Goal: Complete application form: Complete application form

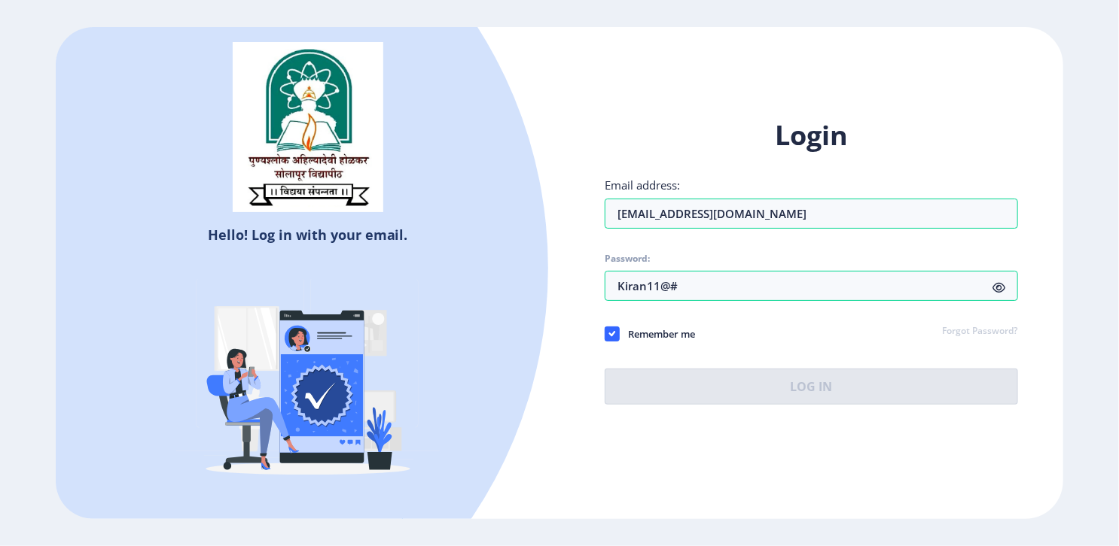
click at [790, 476] on div "Hello! Log in with your email. Don't have an account? Register Login Email addr…" at bounding box center [559, 273] width 1006 height 492
click at [951, 311] on div "Login Email address: landagekiran11@gmail.com Password: Kiran11@# Remember me F…" at bounding box center [810, 261] width 413 height 288
click at [978, 425] on div "Login Email address: landagekiran11@gmail.com Password: Kiran11@# Remember me F…" at bounding box center [811, 273] width 504 height 357
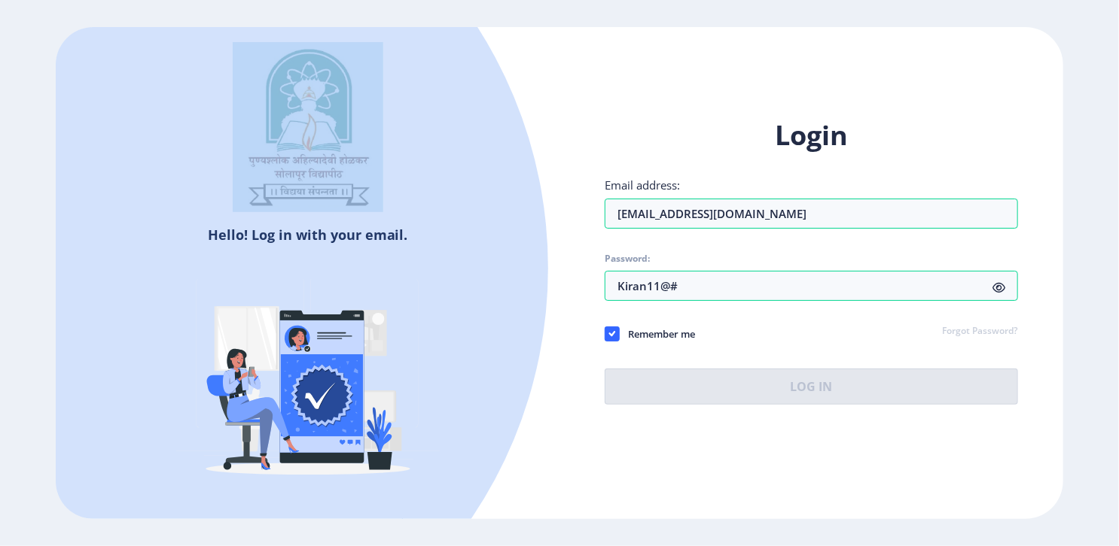
drag, startPoint x: 421, startPoint y: 34, endPoint x: 427, endPoint y: -61, distance: 95.0
click at [427, 0] on html "Hello! Log in with your email. Don't have an account? Register Login Email addr…" at bounding box center [559, 273] width 1119 height 546
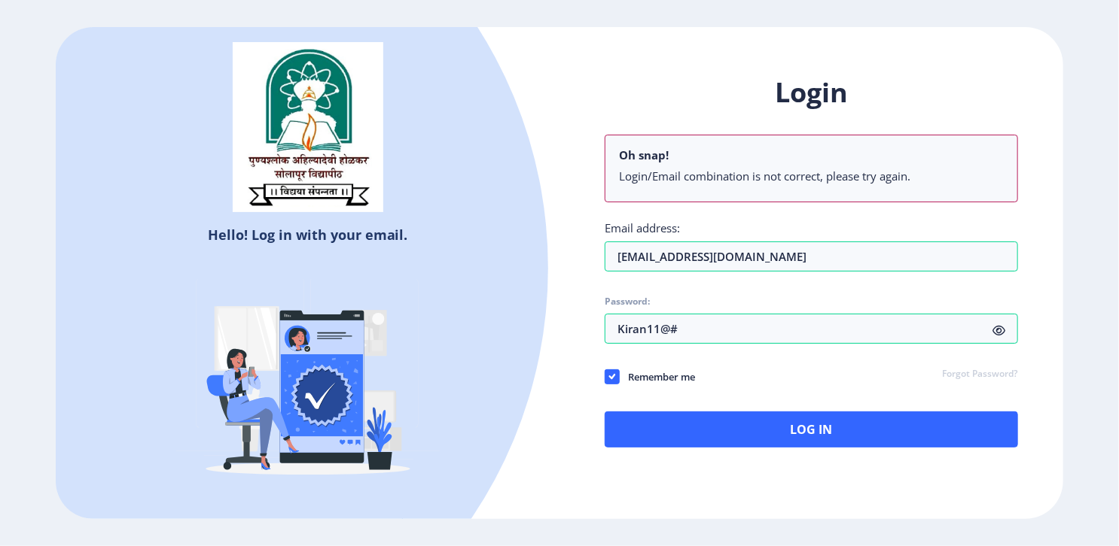
click at [818, 220] on div "Login Oh snap! Login/Email combination is not correct, please try again. Email …" at bounding box center [810, 261] width 413 height 373
click at [568, 295] on div "Login Oh snap! Login/Email combination is not correct, please try again. Email …" at bounding box center [811, 273] width 504 height 443
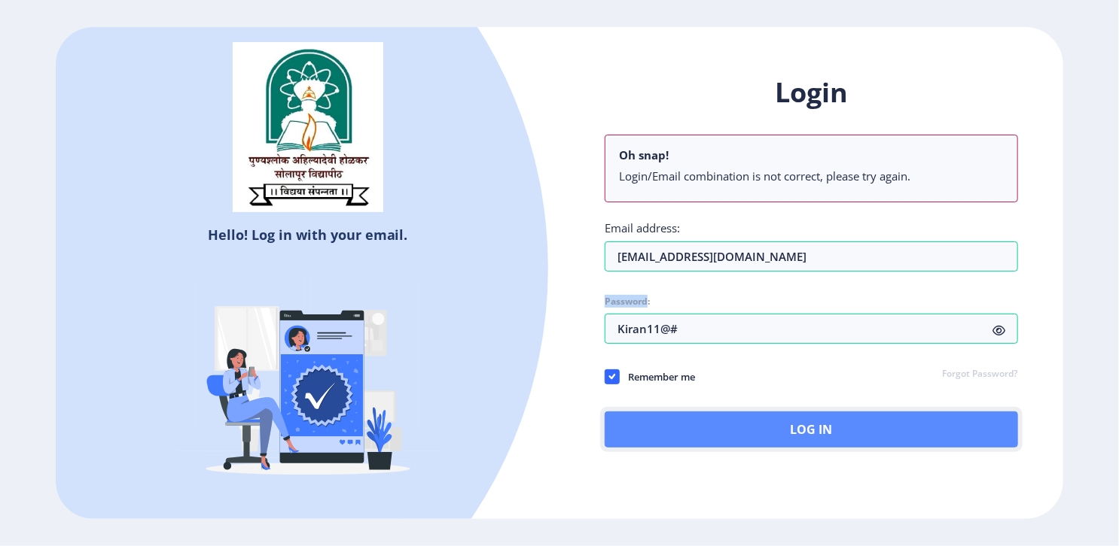
click at [846, 434] on button "Log In" at bounding box center [810, 430] width 413 height 36
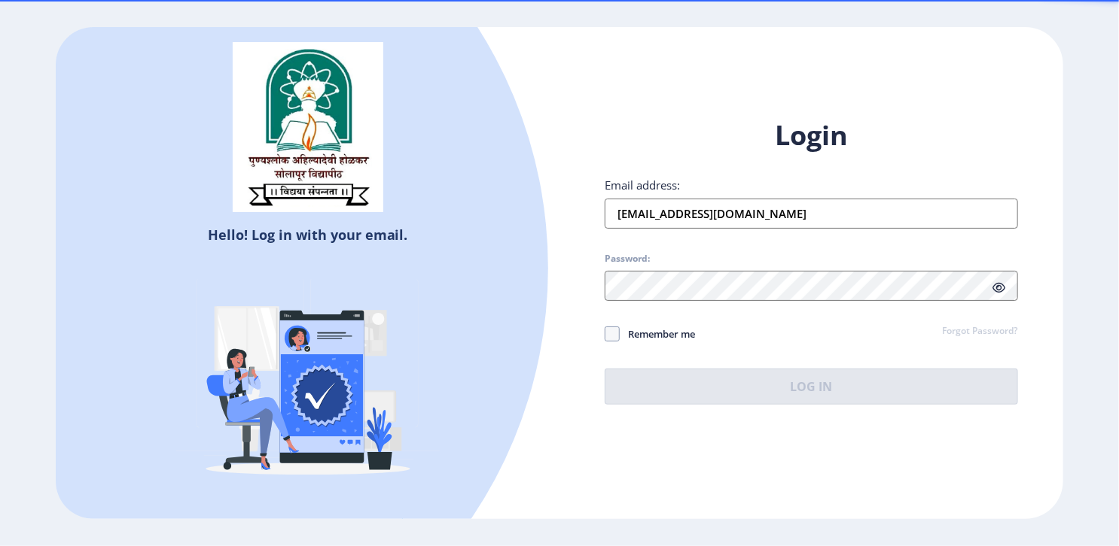
click at [733, 217] on input "[EMAIL_ADDRESS][DOMAIN_NAME]" at bounding box center [810, 214] width 413 height 30
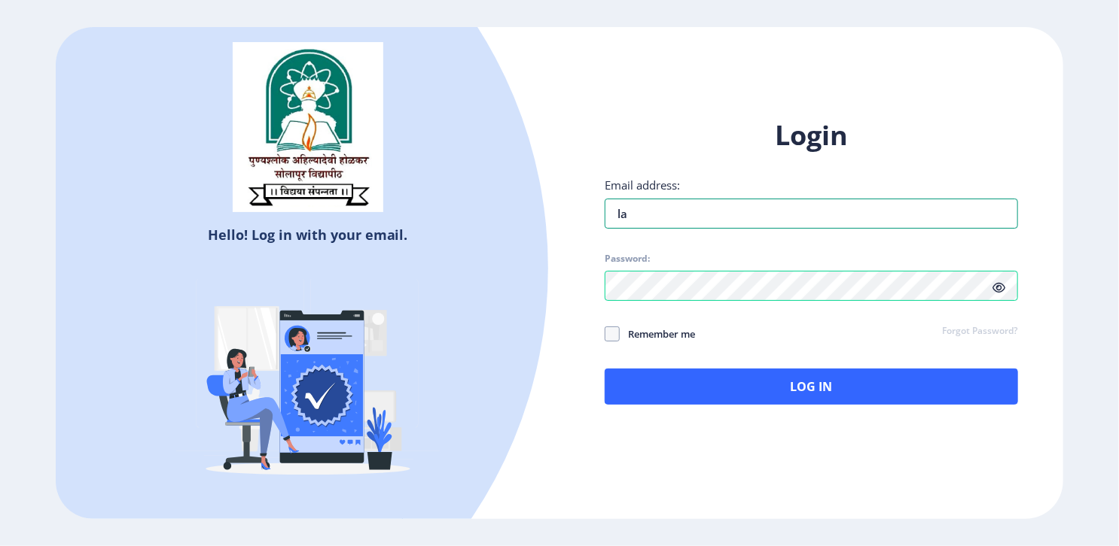
type input "[EMAIL_ADDRESS][DOMAIN_NAME]"
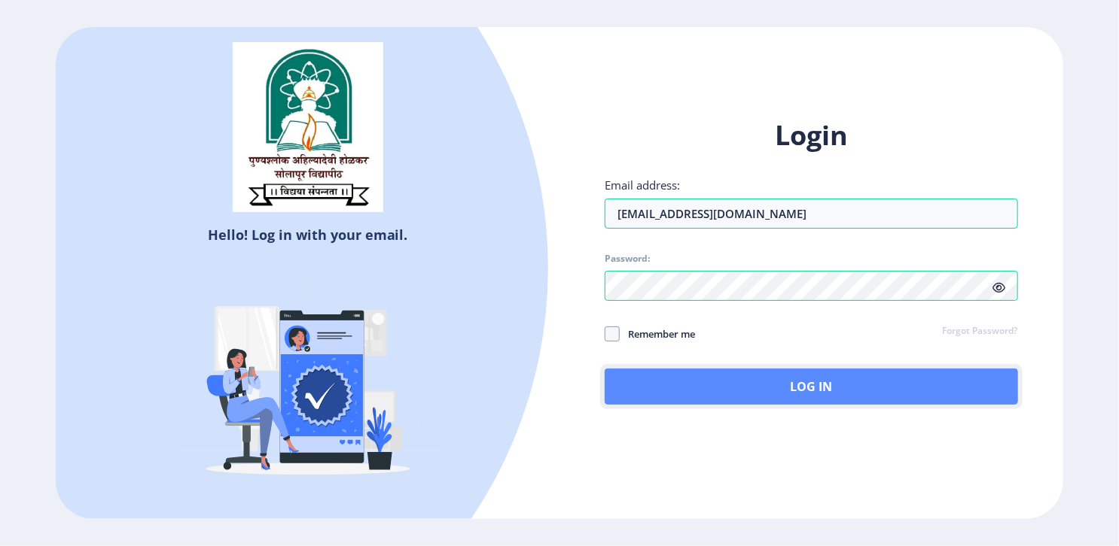
click at [650, 400] on button "Log In" at bounding box center [810, 387] width 413 height 36
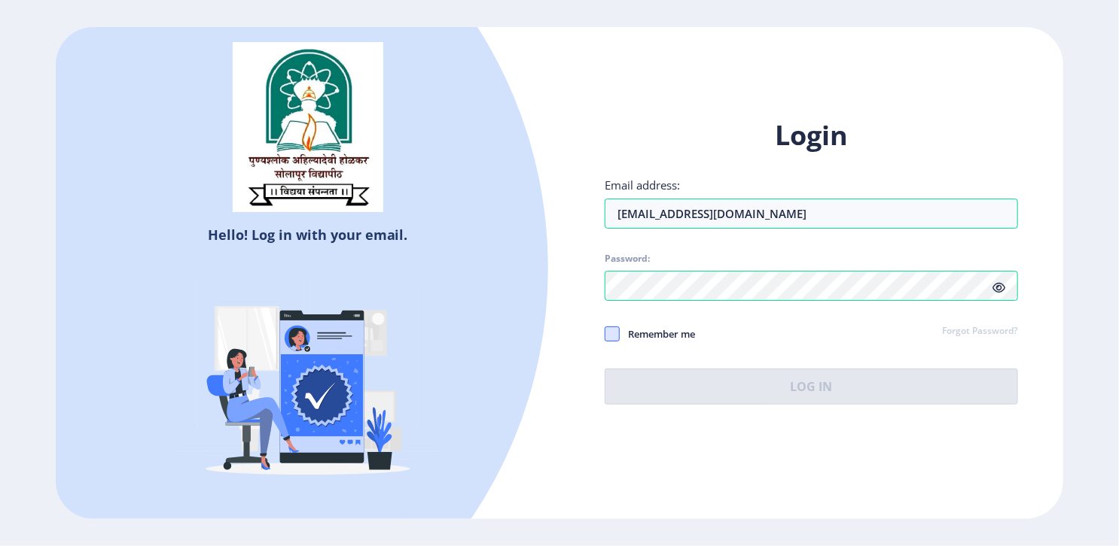
click at [617, 332] on span at bounding box center [611, 334] width 15 height 15
click at [605, 333] on input "Remember me" at bounding box center [604, 333] width 1 height 1
checkbox input "true"
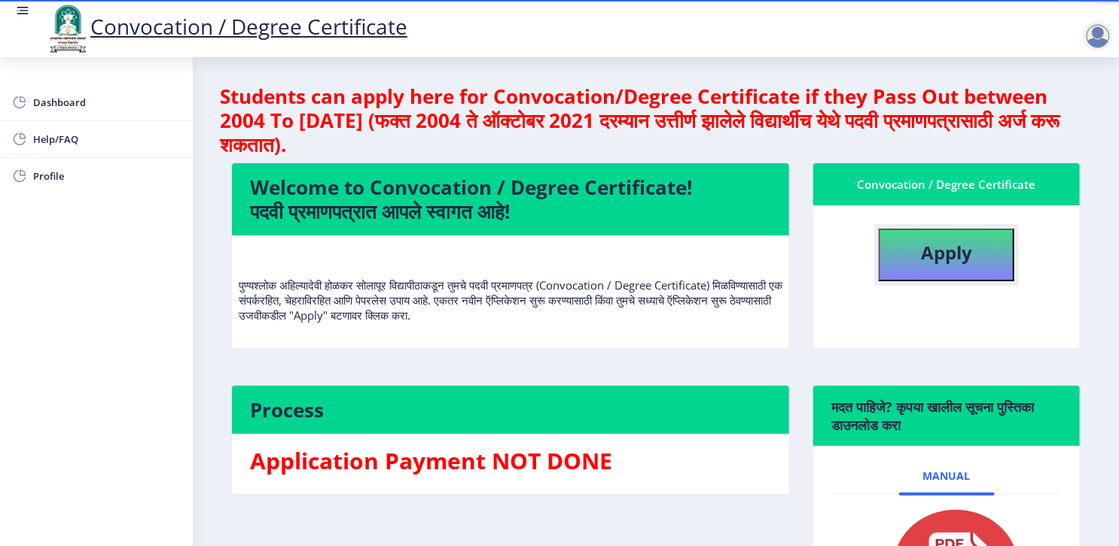
click at [903, 257] on button "Apply" at bounding box center [945, 255] width 135 height 53
select select
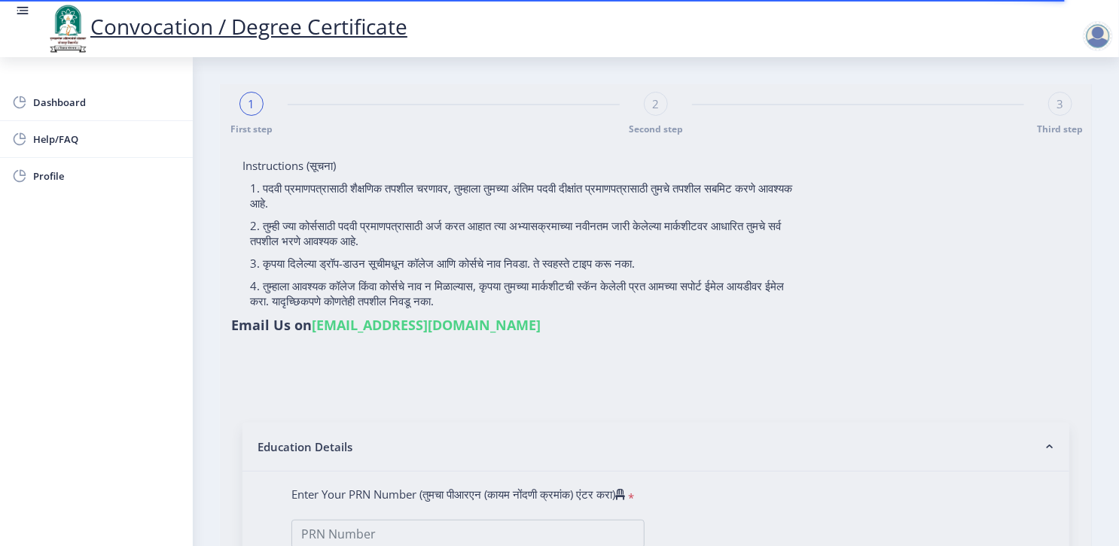
type input "LANDAGE KIRAN SUBHASH"
type input "kastura"
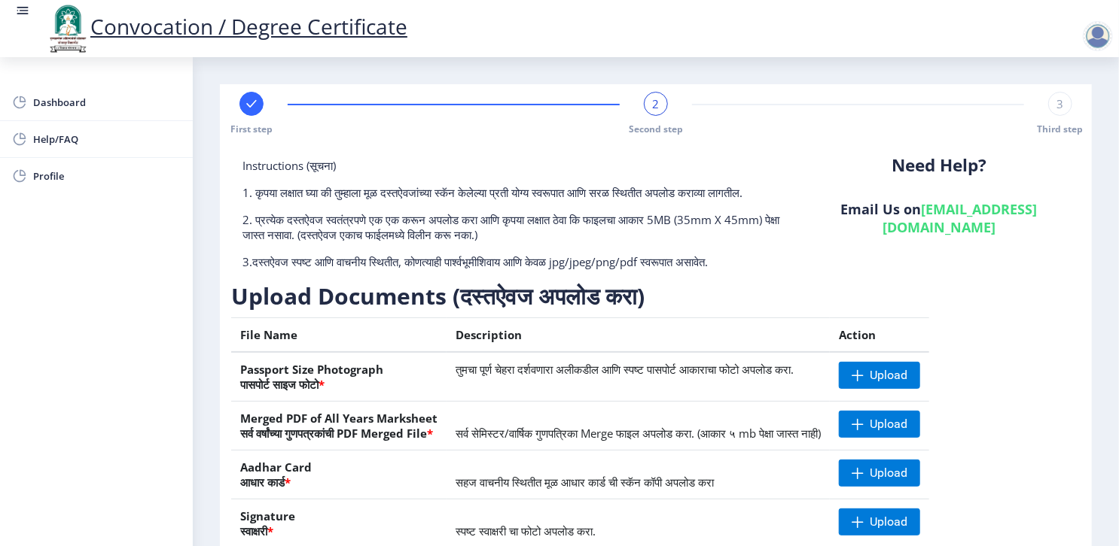
click at [251, 108] on rect at bounding box center [251, 103] width 15 height 15
select select
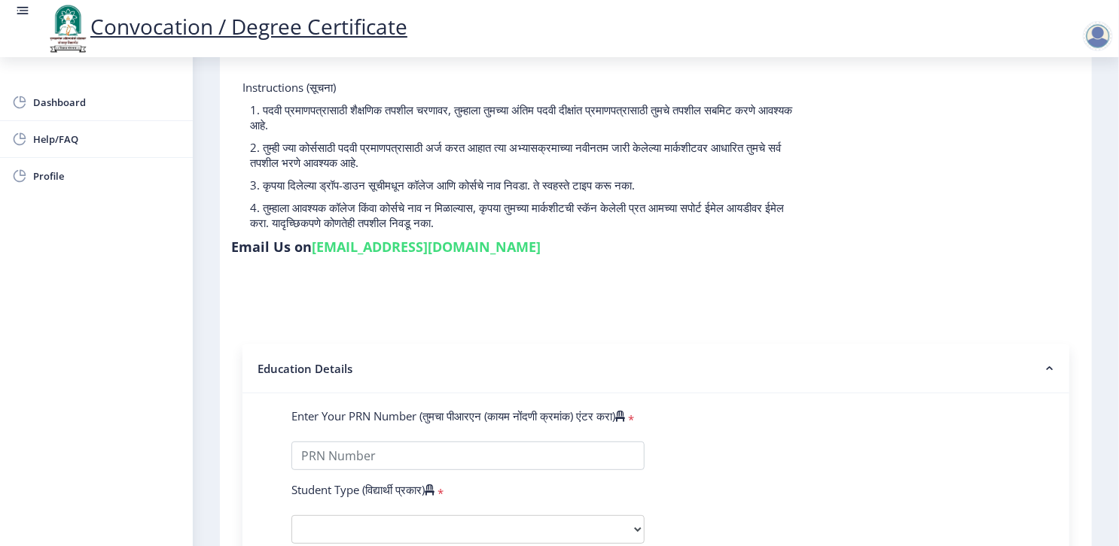
scroll to position [241, 0]
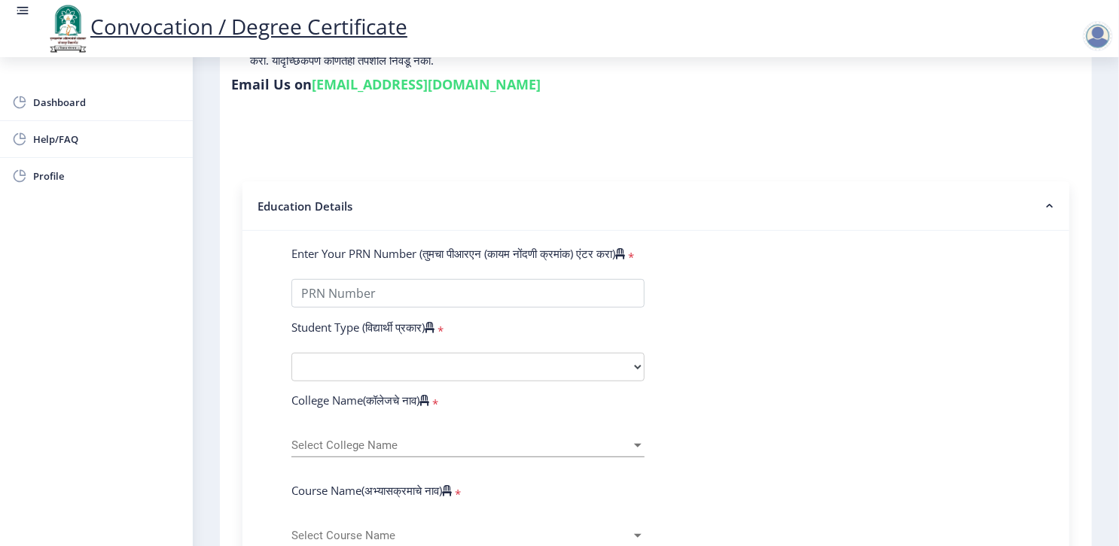
type input "1000001662"
select select "Regular"
select select "2012"
select select "November"
select select "Grade B"
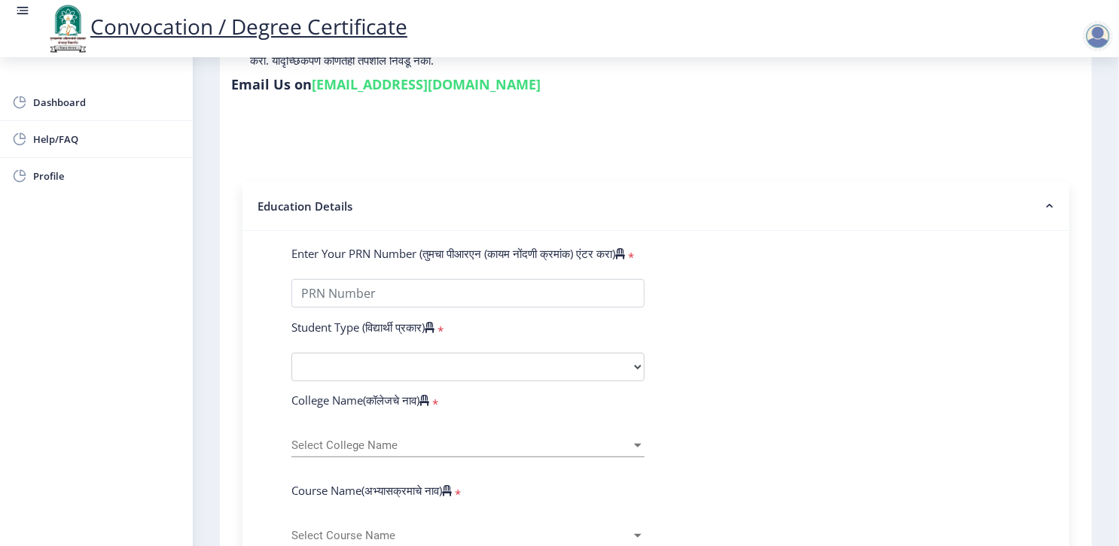
type input "5020"
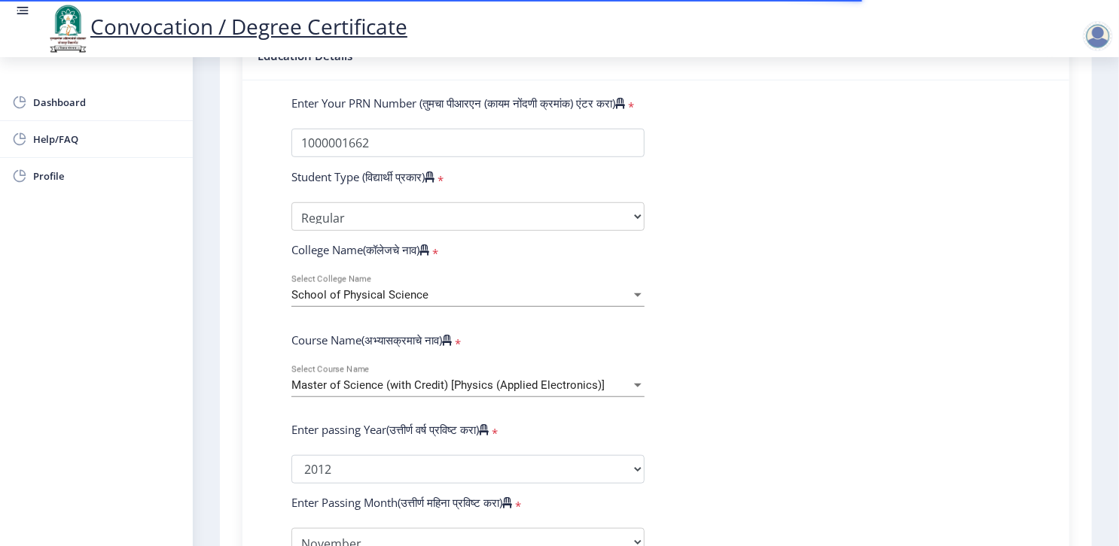
select select "Physics (Applied Electronics)"
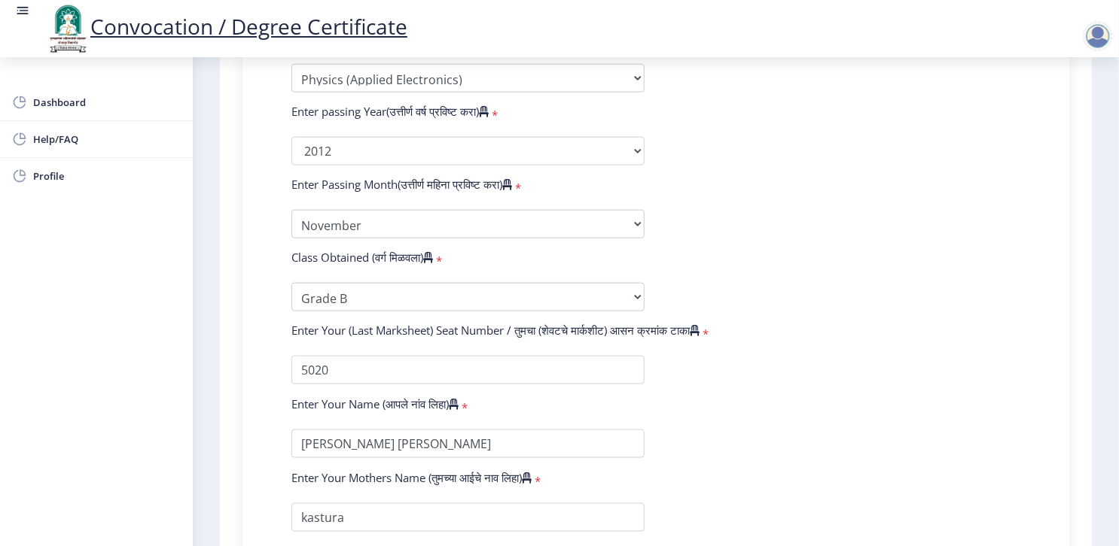
scroll to position [936, 0]
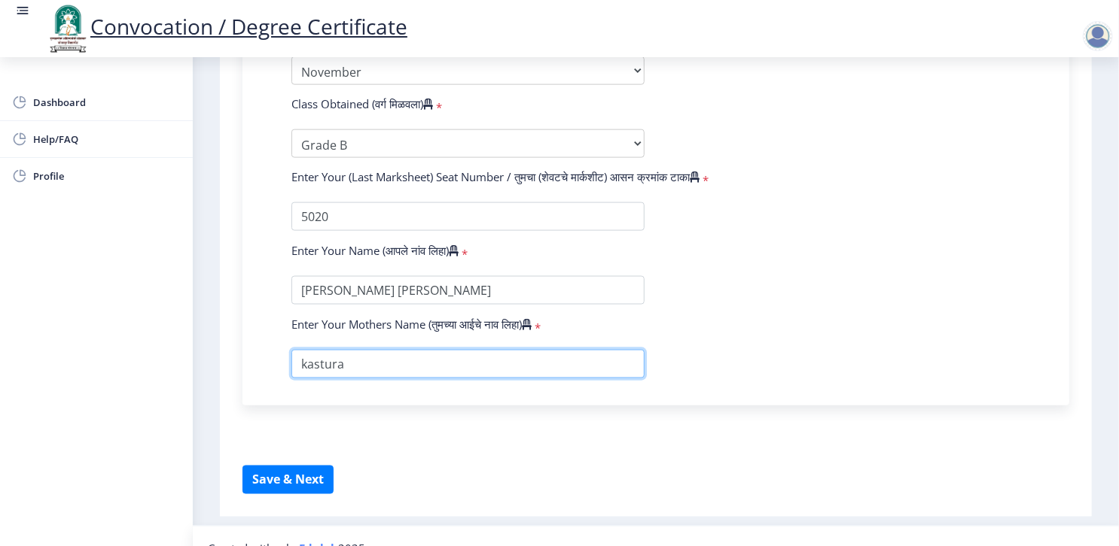
click at [377, 350] on input "textarea" at bounding box center [467, 364] width 353 height 29
type input "KASTURA"
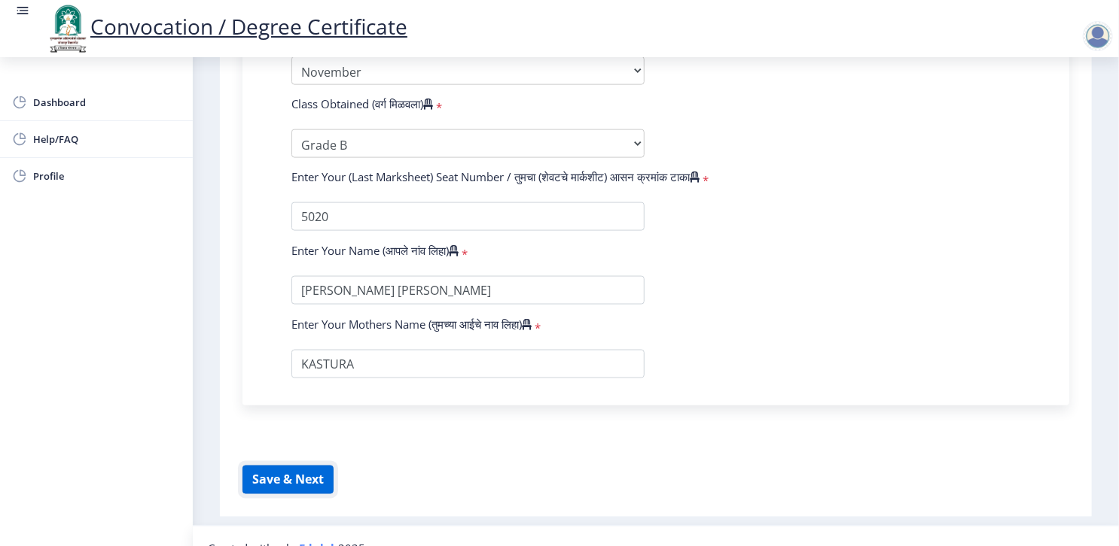
click at [306, 466] on button "Save & Next" at bounding box center [287, 480] width 91 height 29
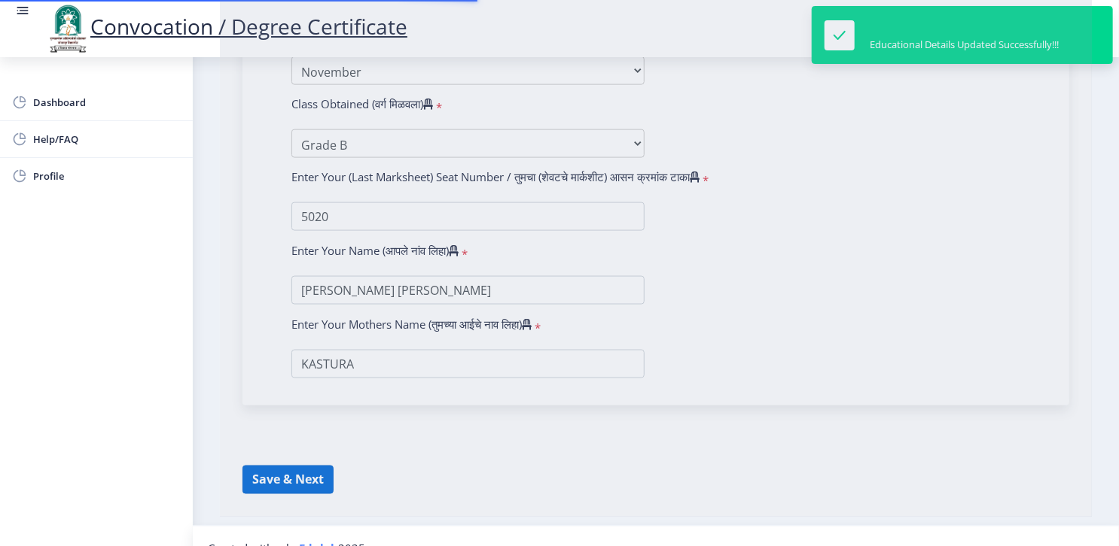
select select
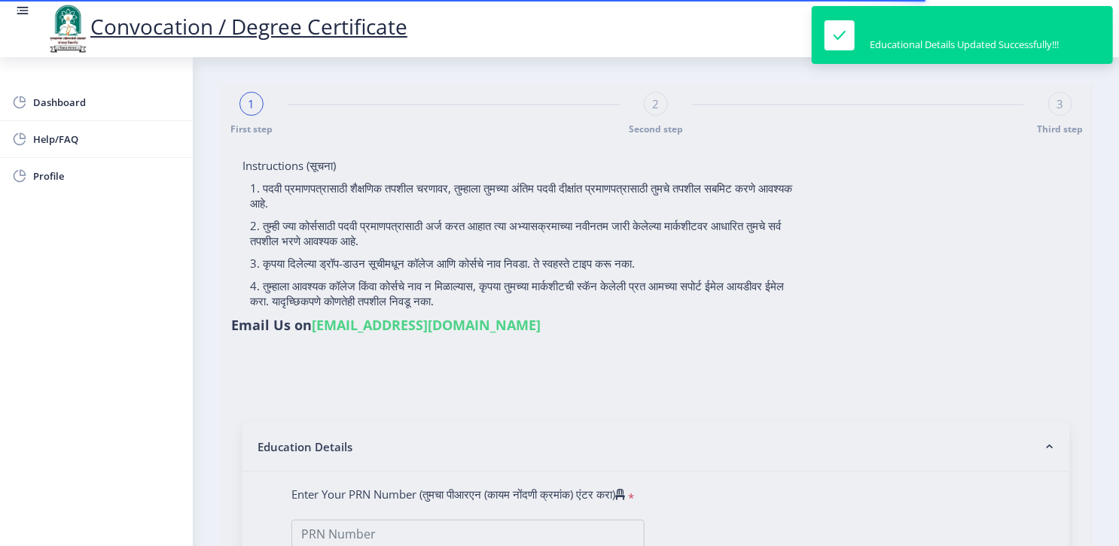
type input "[PERSON_NAME] [PERSON_NAME]"
type input "kastura"
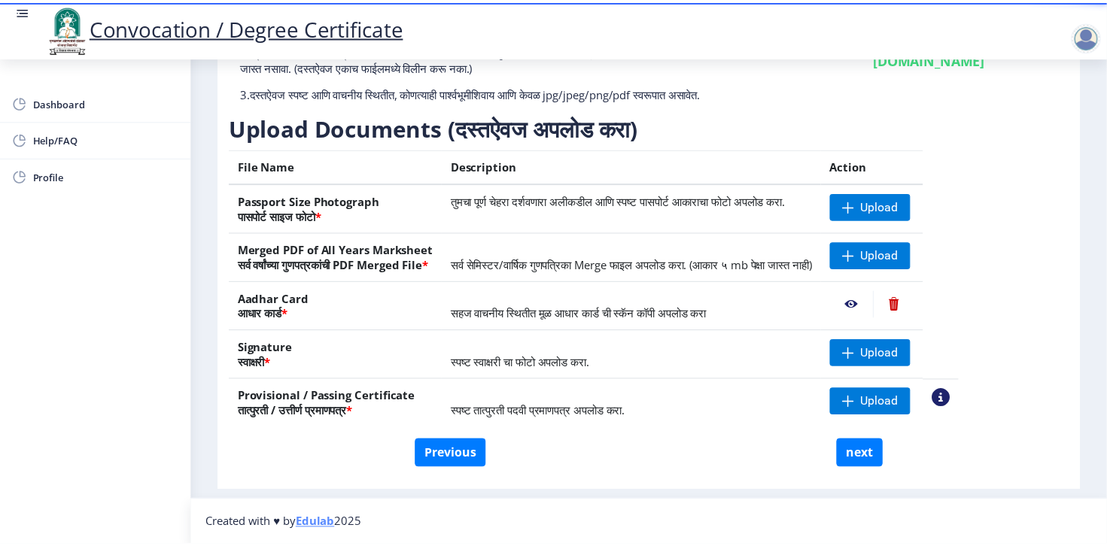
scroll to position [181, 0]
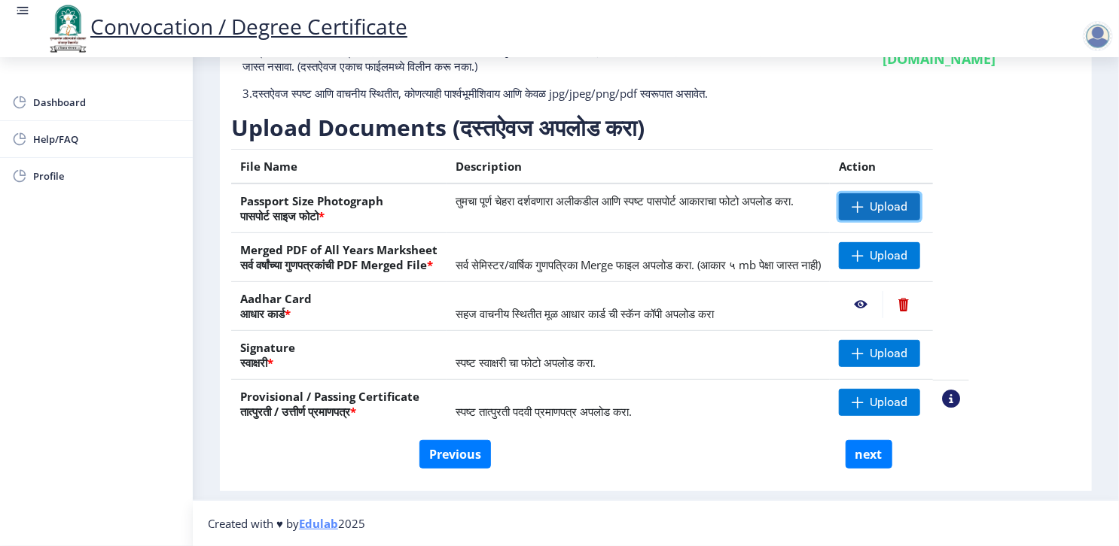
click at [863, 213] on span at bounding box center [857, 207] width 12 height 12
click at [909, 218] on span "Upload" at bounding box center [879, 206] width 81 height 27
click at [899, 352] on span "Upload" at bounding box center [879, 353] width 81 height 27
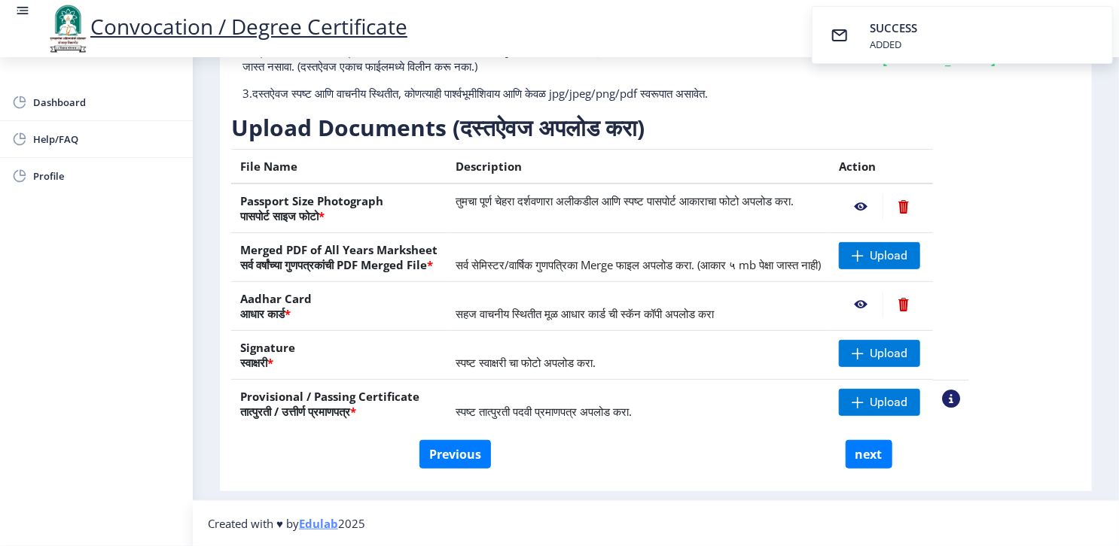
click at [882, 205] on nb-action at bounding box center [861, 206] width 44 height 27
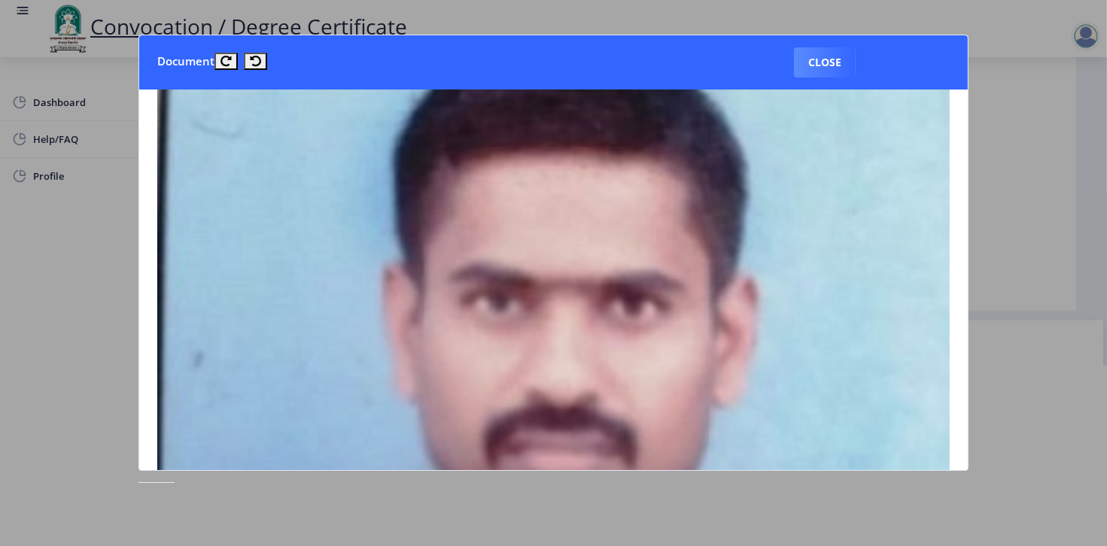
scroll to position [62, 0]
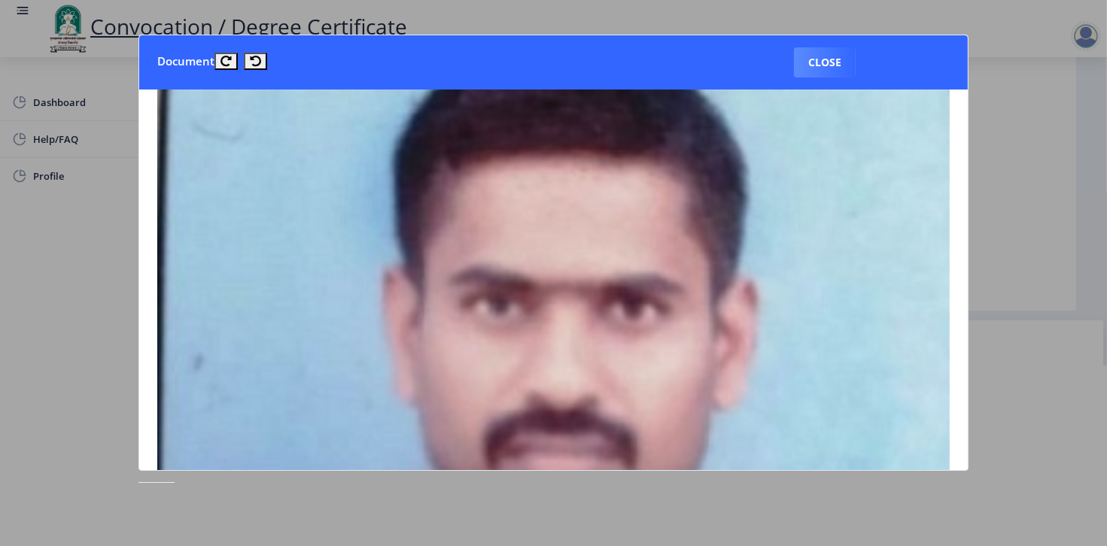
click at [895, 184] on img at bounding box center [553, 548] width 793 height 1018
click at [1041, 296] on div at bounding box center [553, 273] width 1107 height 546
click at [1041, 260] on div "Instructions (सूचना) 1. कृपया लक्षात घ्या की तुम्हाला मूळ दस्तऐवजांच्या स्कॅन क…" at bounding box center [648, 34] width 834 height 451
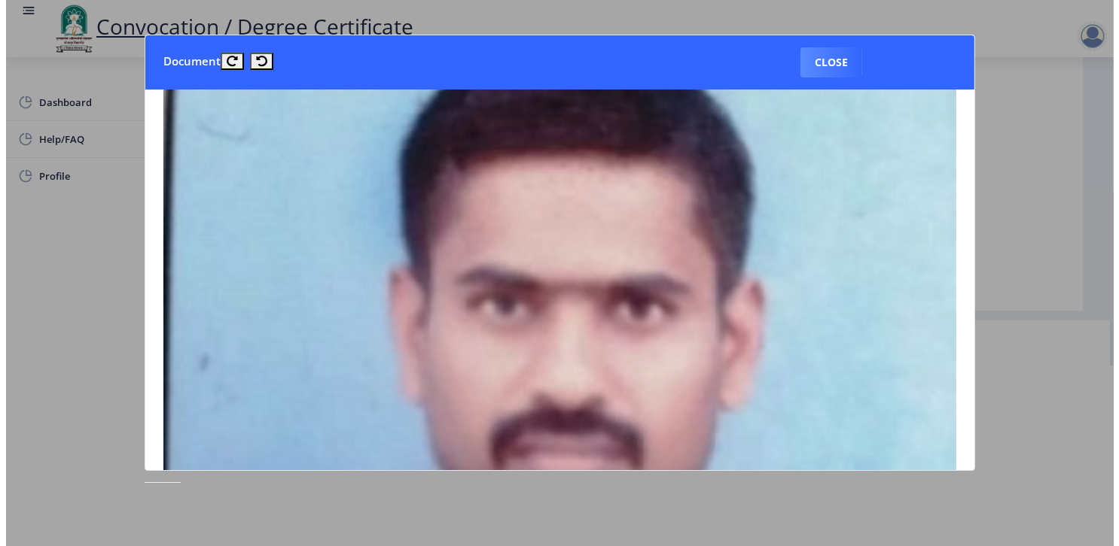
scroll to position [35, 0]
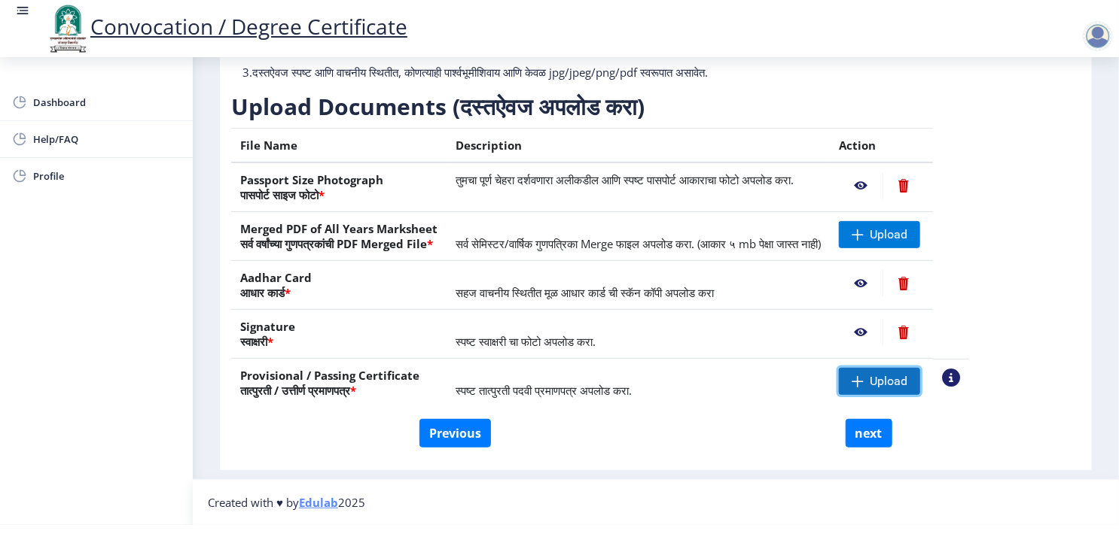
click at [910, 376] on span "Upload" at bounding box center [879, 381] width 81 height 27
click at [907, 374] on span "Upload" at bounding box center [888, 381] width 38 height 15
click at [863, 376] on span at bounding box center [857, 382] width 12 height 12
click at [969, 385] on tr "Provisional / Passing Certificate तात्पुरती / उत्तीर्ण प्रमाणपत्र * स्पष्ट तात्…" at bounding box center [600, 383] width 738 height 49
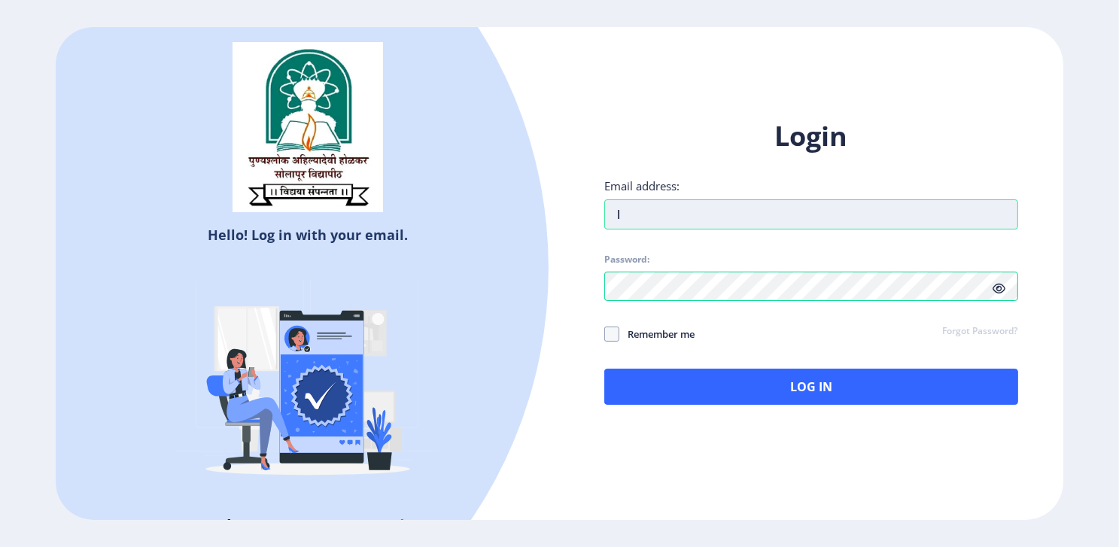
type input "[EMAIL_ADDRESS][DOMAIN_NAME]"
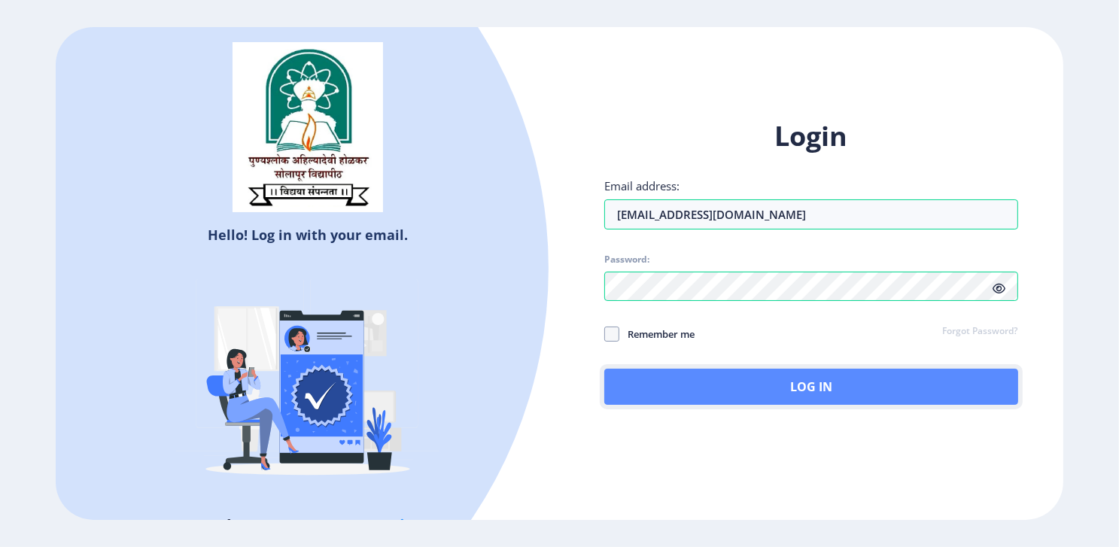
click at [681, 392] on button "Log In" at bounding box center [810, 387] width 413 height 36
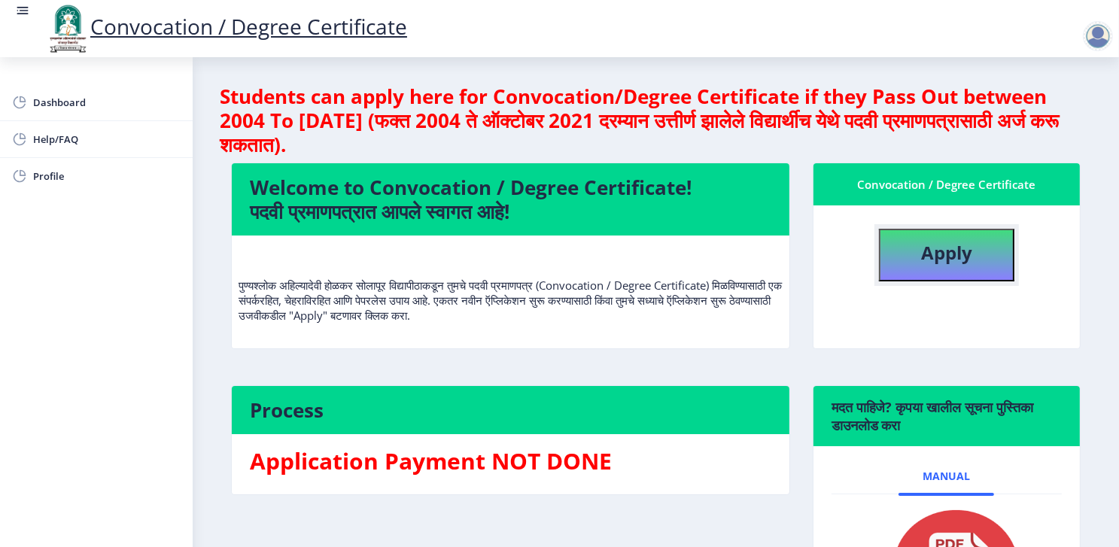
click at [954, 261] on b "Apply" at bounding box center [946, 252] width 51 height 25
select select
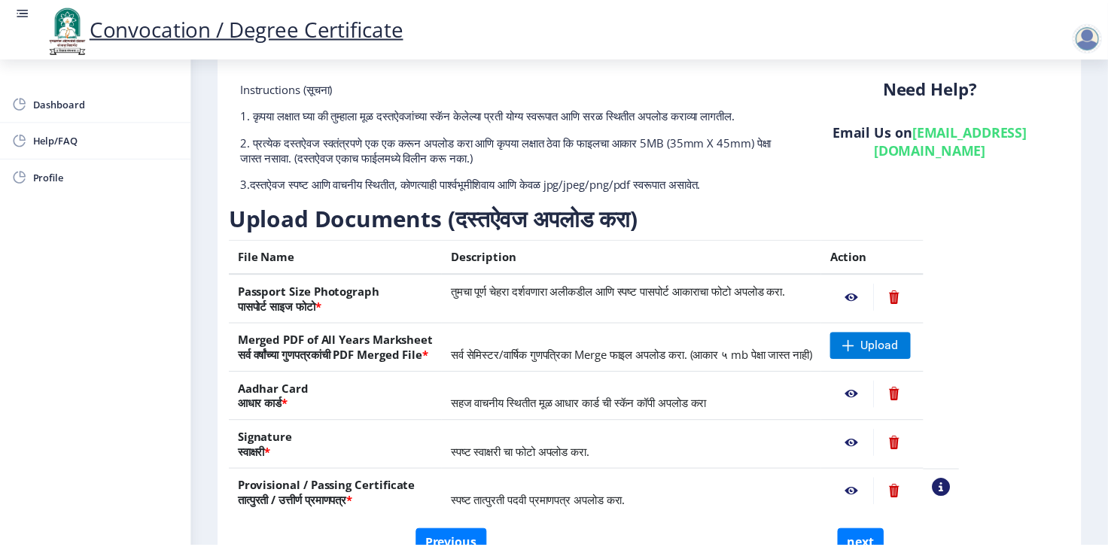
scroll to position [181, 0]
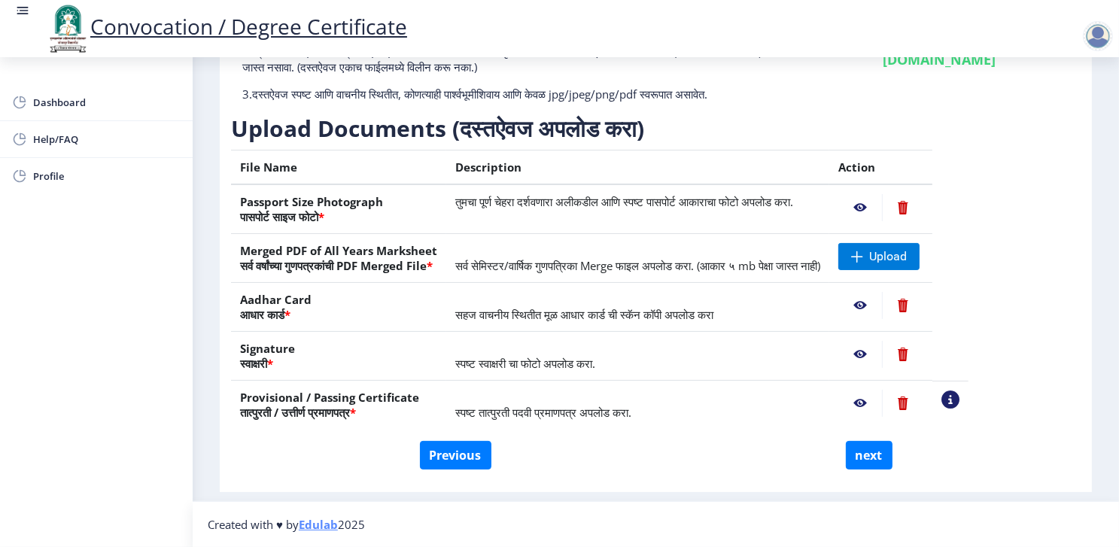
click at [924, 408] on nb-action at bounding box center [902, 403] width 41 height 27
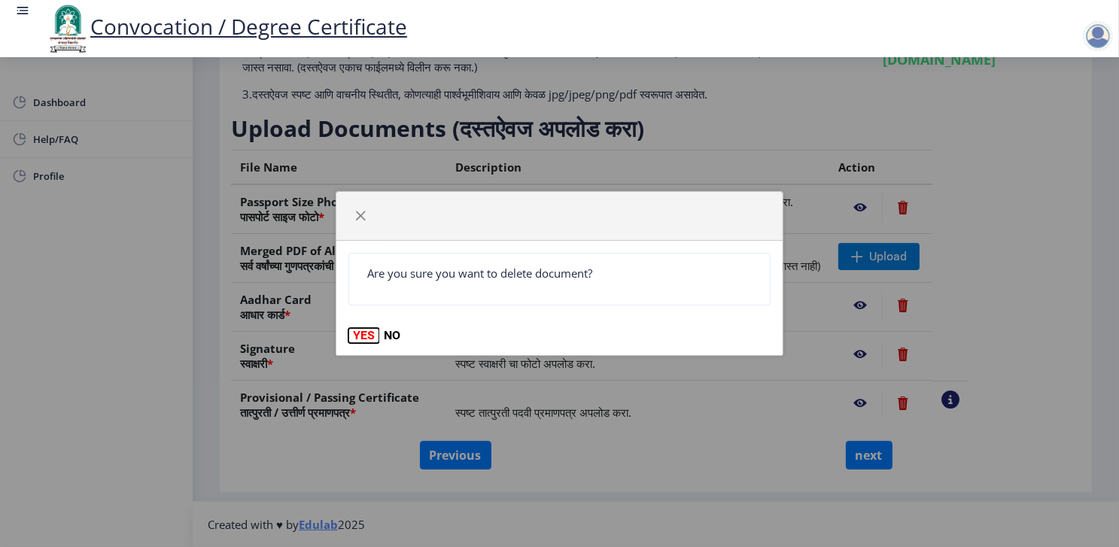
click at [367, 328] on button "YES" at bounding box center [364, 335] width 31 height 15
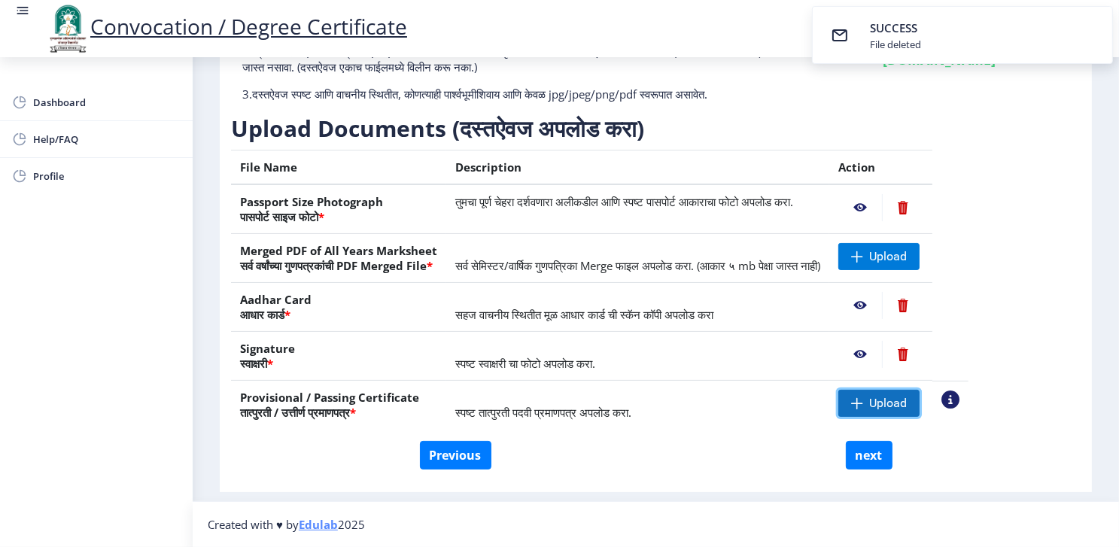
click at [905, 411] on span "Upload" at bounding box center [879, 403] width 81 height 27
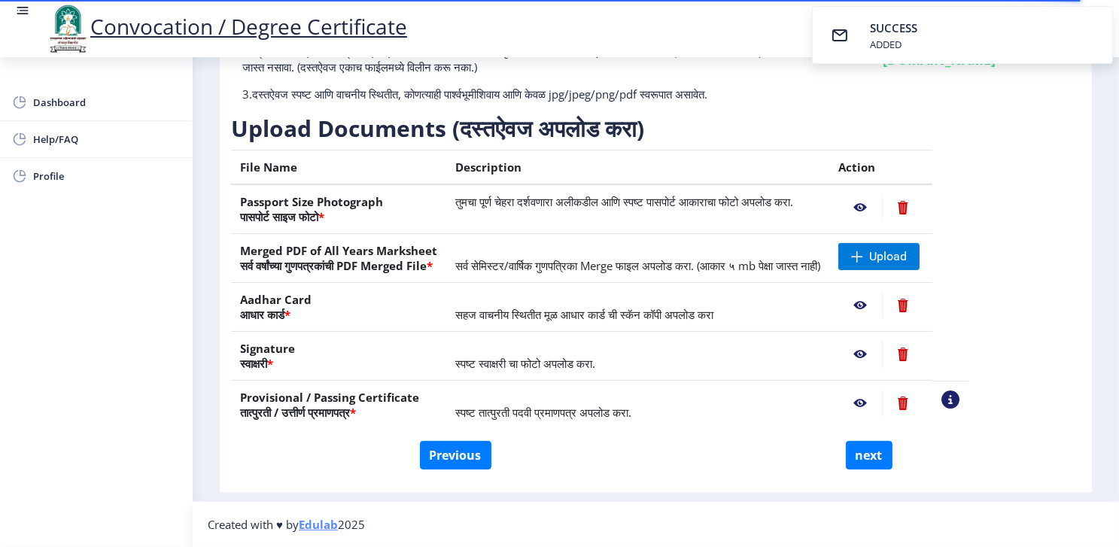
click at [882, 402] on nb-action at bounding box center [861, 403] width 44 height 27
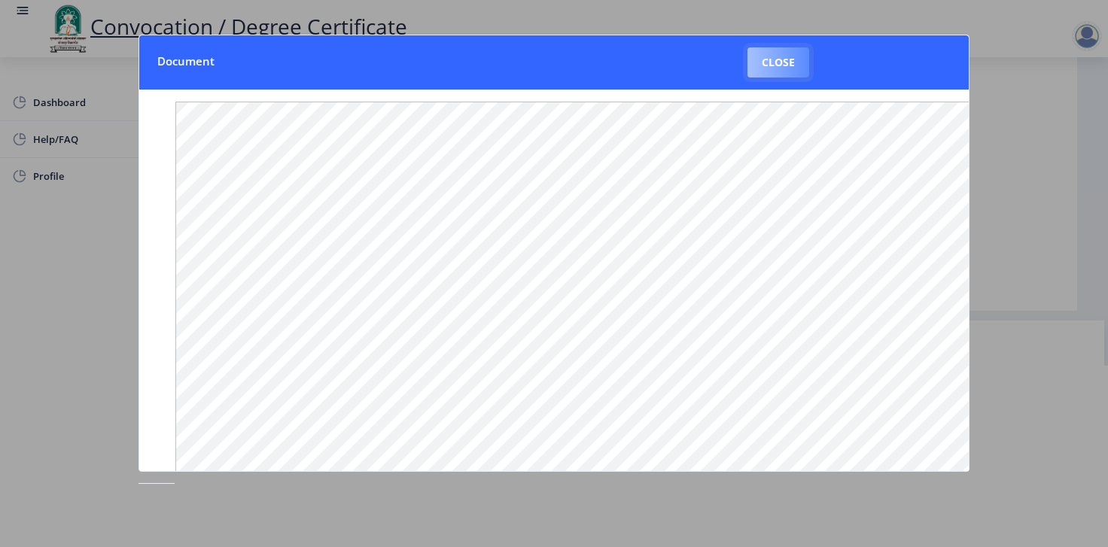
click at [772, 54] on button "Close" at bounding box center [778, 62] width 62 height 30
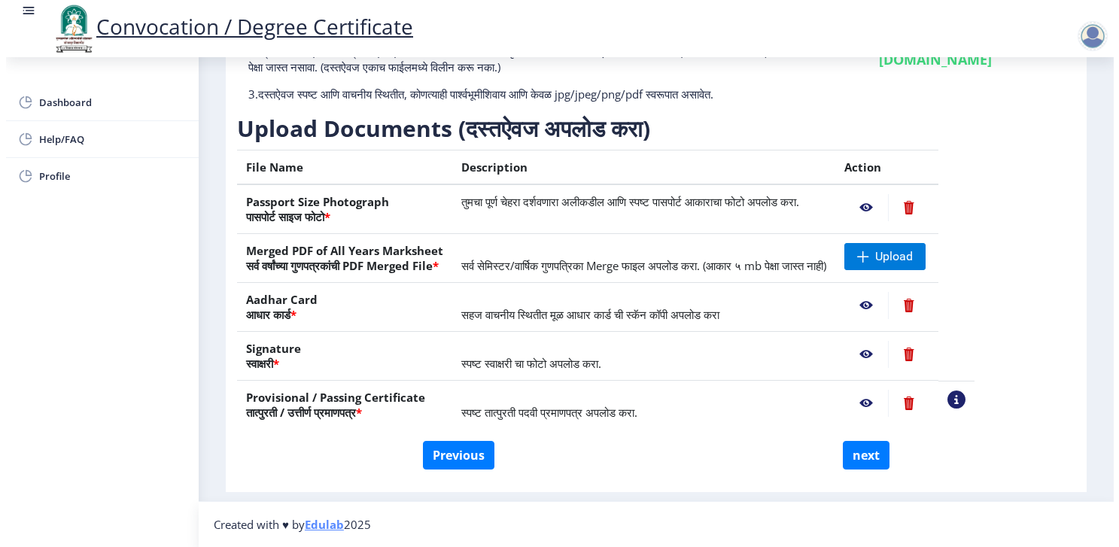
scroll to position [34, 0]
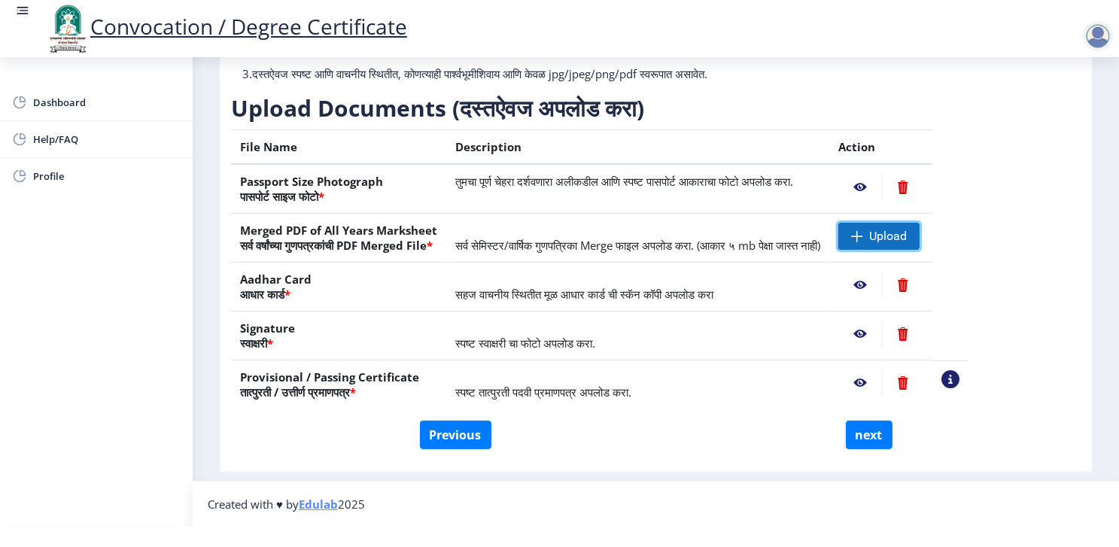
click at [917, 230] on span "Upload" at bounding box center [879, 236] width 81 height 27
click at [907, 229] on span "Upload" at bounding box center [888, 236] width 38 height 15
click at [882, 227] on nb-action at bounding box center [861, 236] width 44 height 27
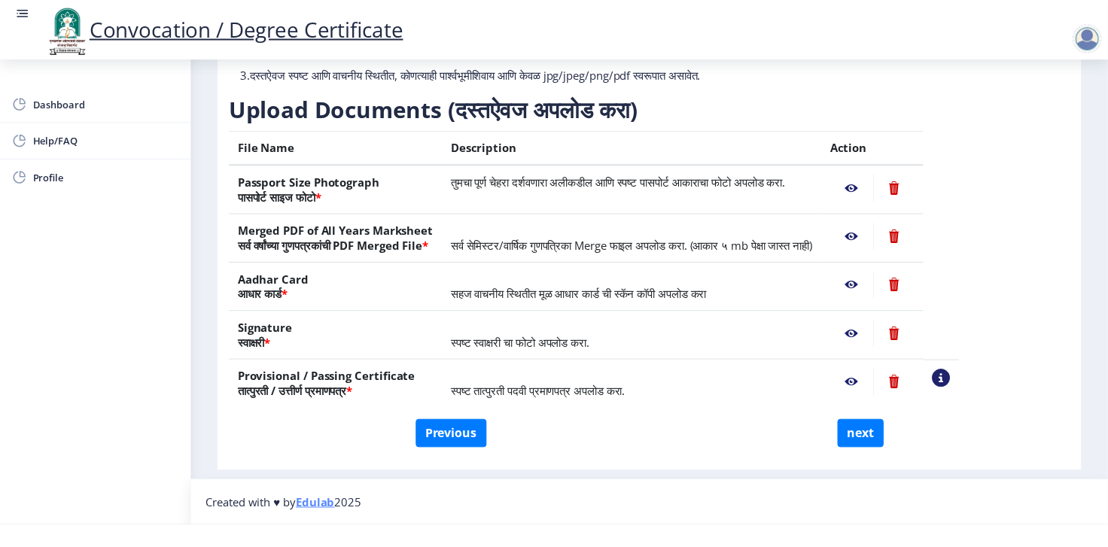
scroll to position [0, 0]
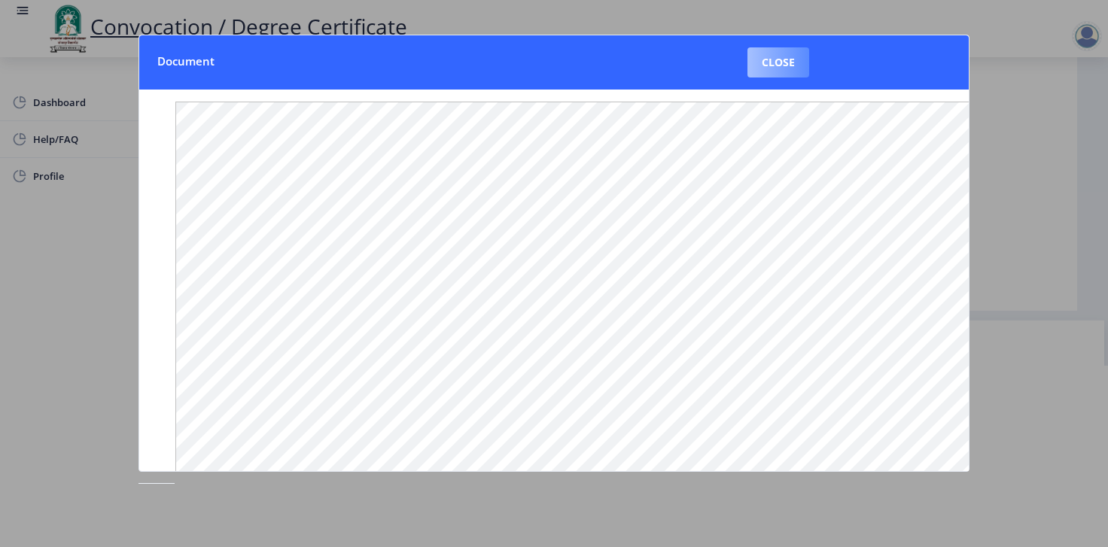
click at [797, 50] on button "Close" at bounding box center [778, 62] width 62 height 30
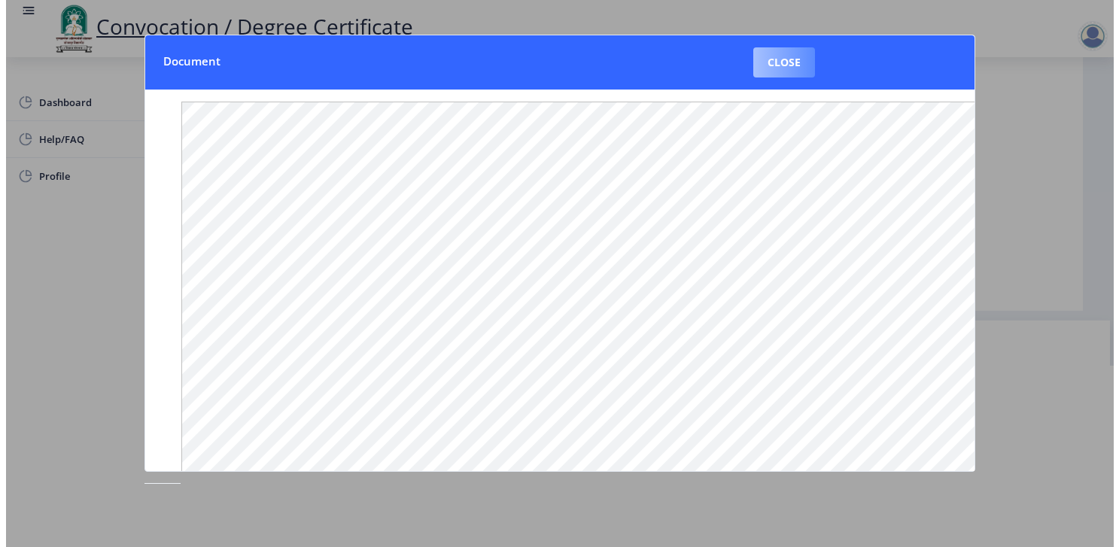
scroll to position [34, 0]
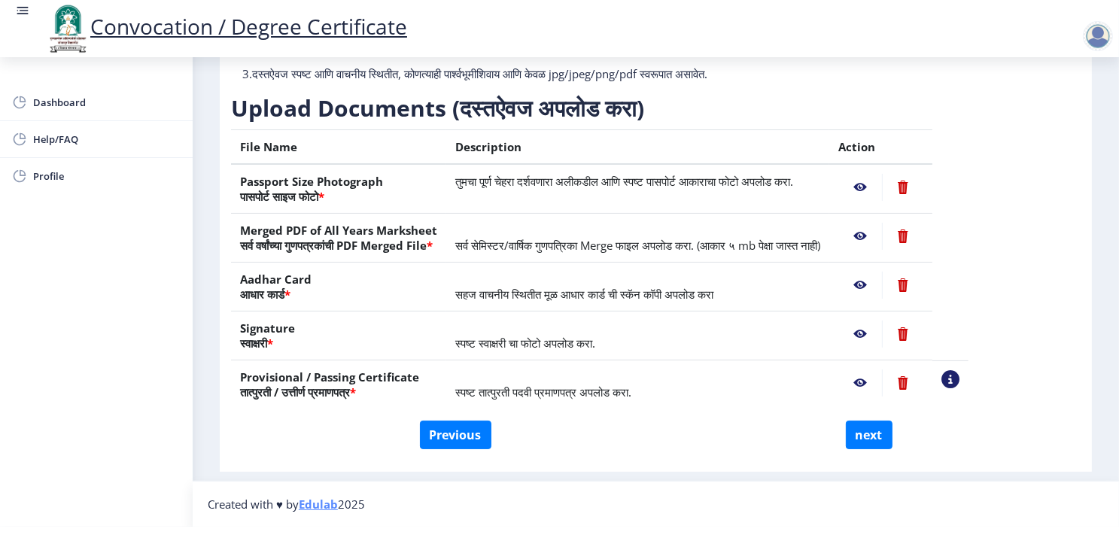
click at [924, 224] on nb-action at bounding box center [902, 236] width 41 height 27
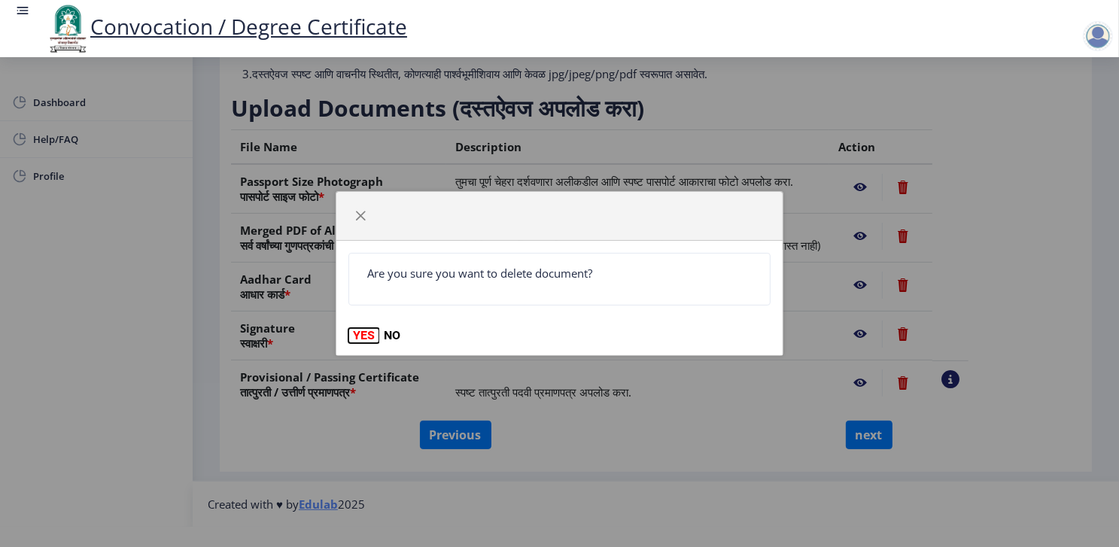
click at [357, 338] on button "YES" at bounding box center [364, 335] width 31 height 15
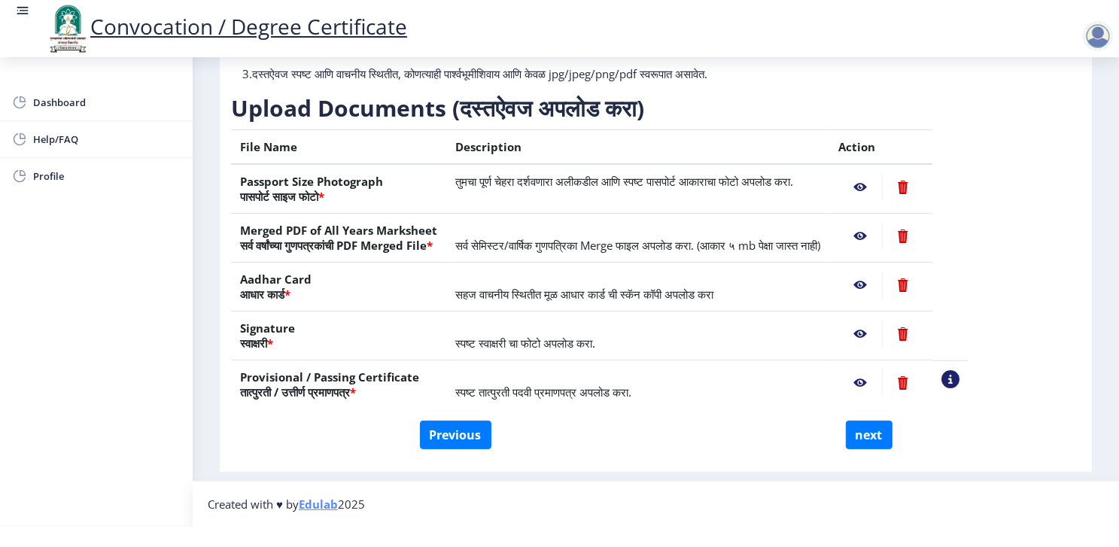
click at [924, 224] on nb-action at bounding box center [902, 236] width 41 height 27
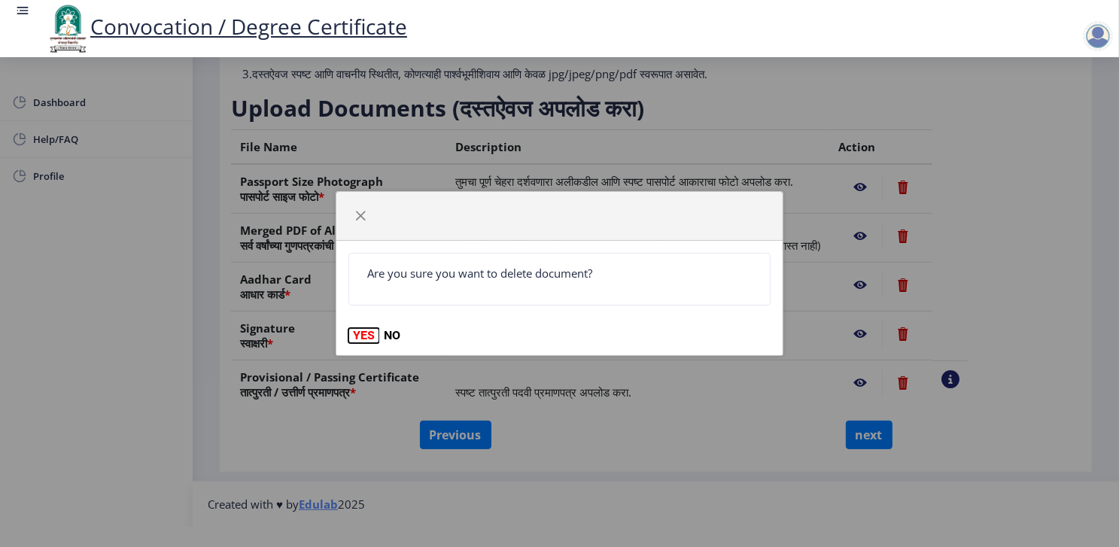
click at [373, 338] on button "YES" at bounding box center [364, 335] width 31 height 15
click at [367, 338] on button "YES" at bounding box center [364, 335] width 31 height 15
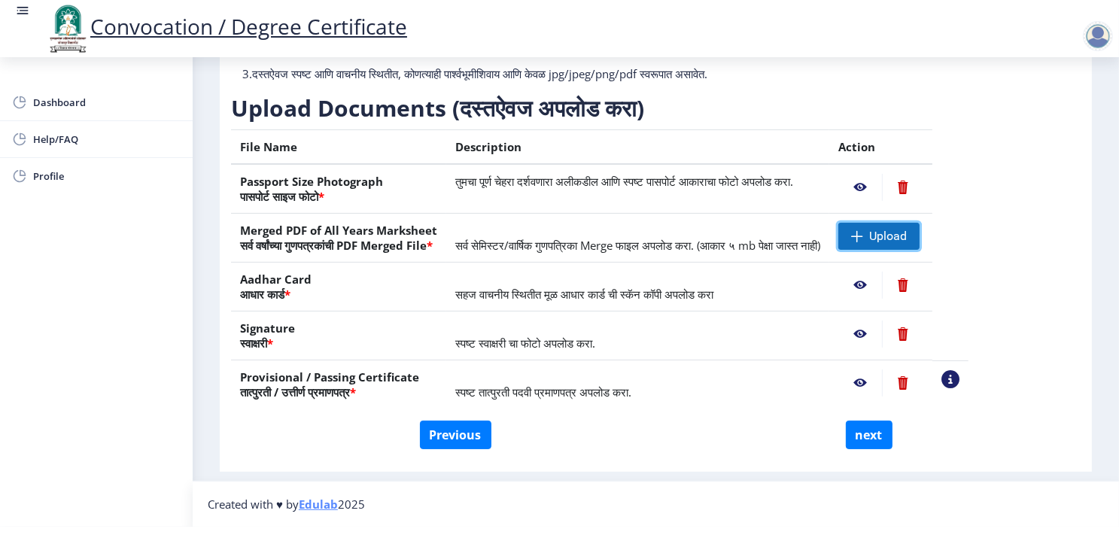
click at [915, 228] on span "Upload" at bounding box center [879, 236] width 81 height 27
click at [915, 233] on span "Upload" at bounding box center [879, 236] width 81 height 27
click at [969, 284] on table "File Name Description Action Passport Size Photograph पासपोर्ट साइज फोटो * तुमच…" at bounding box center [600, 268] width 738 height 279
click at [863, 230] on span at bounding box center [857, 236] width 12 height 12
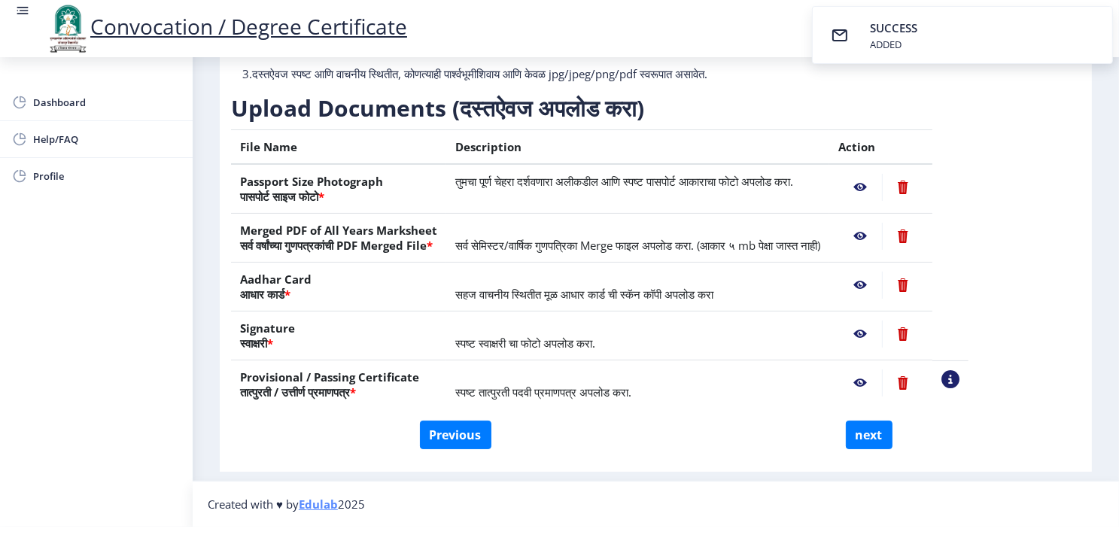
click at [882, 223] on nb-action at bounding box center [861, 236] width 44 height 27
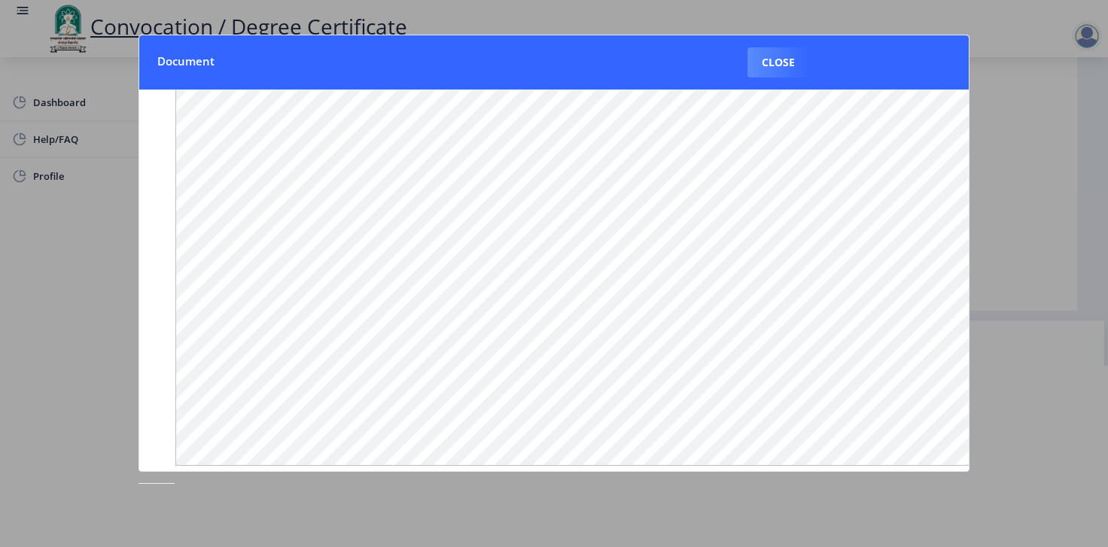
scroll to position [175, 0]
click at [768, 67] on button "Close" at bounding box center [778, 62] width 62 height 30
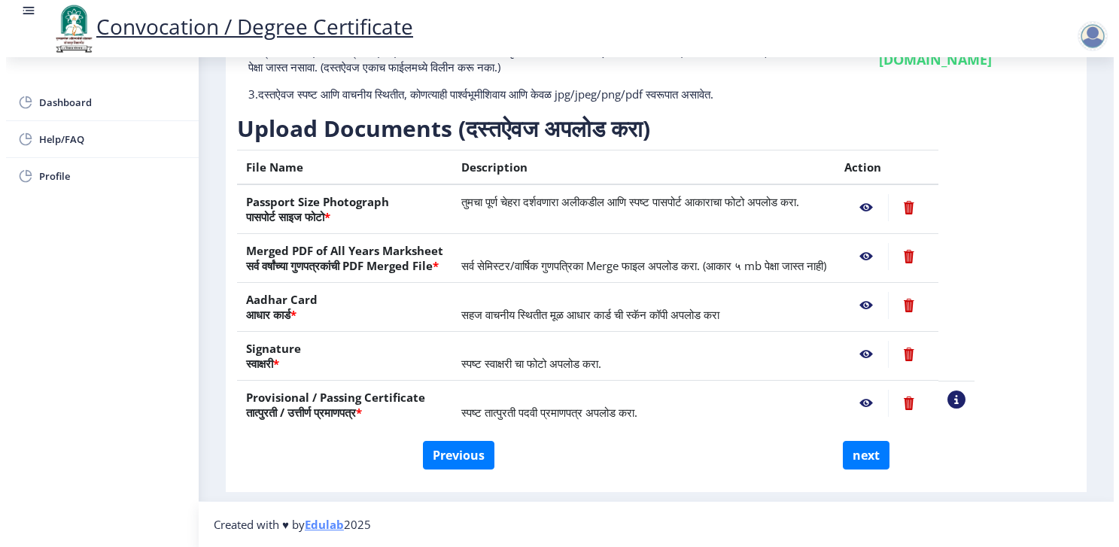
scroll to position [34, 0]
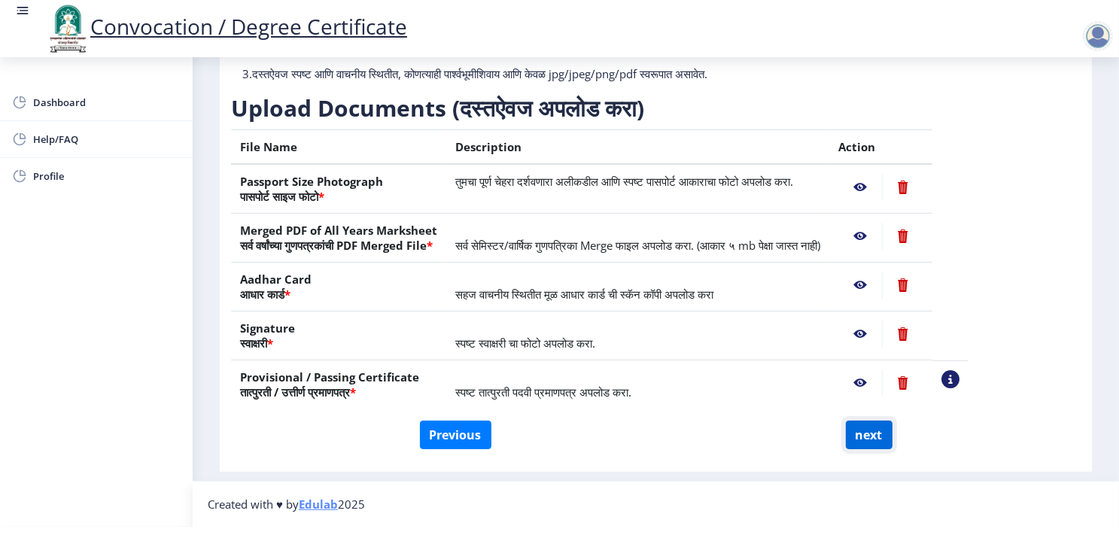
click at [860, 421] on button "next" at bounding box center [869, 435] width 47 height 29
select select
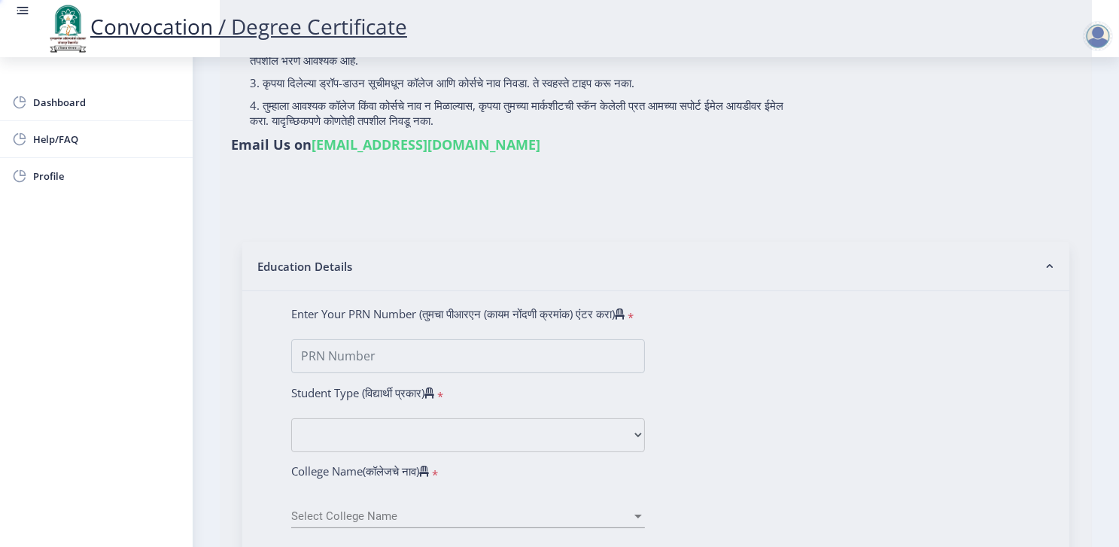
scroll to position [0, 0]
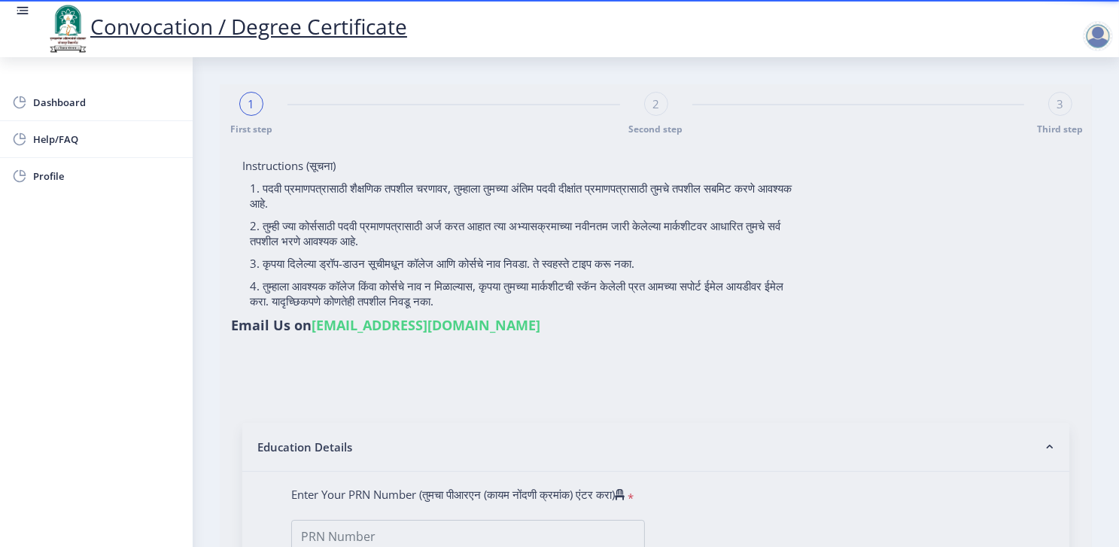
select select
type input "[PERSON_NAME] [PERSON_NAME]"
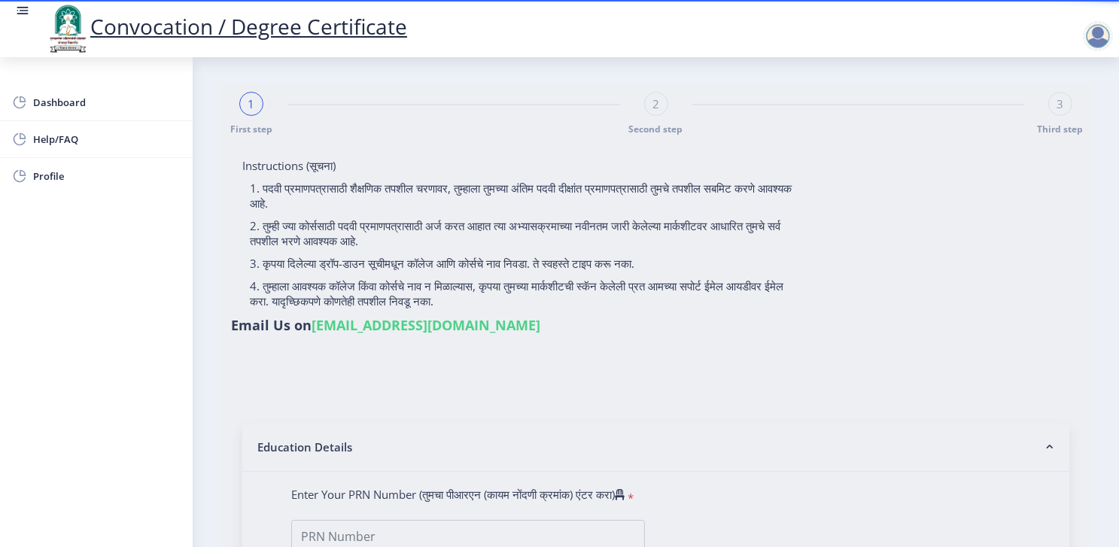
type input "kastura"
type input "1000001662"
select select "Regular"
select select "2012"
select select "November"
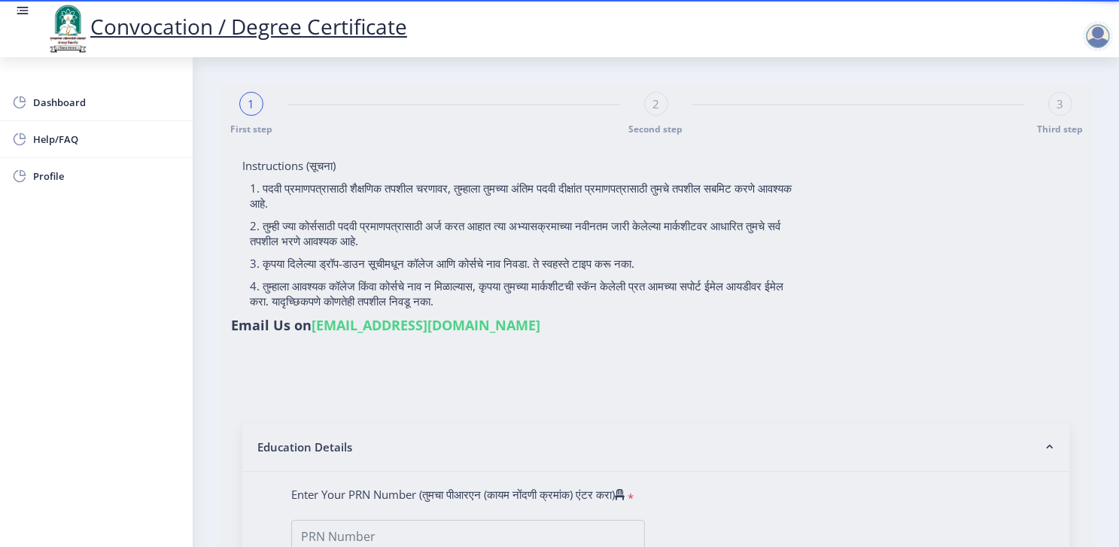
select select "Grade B"
type input "5020"
type input "KASTURA"
select select "Physics (Applied Electronics)"
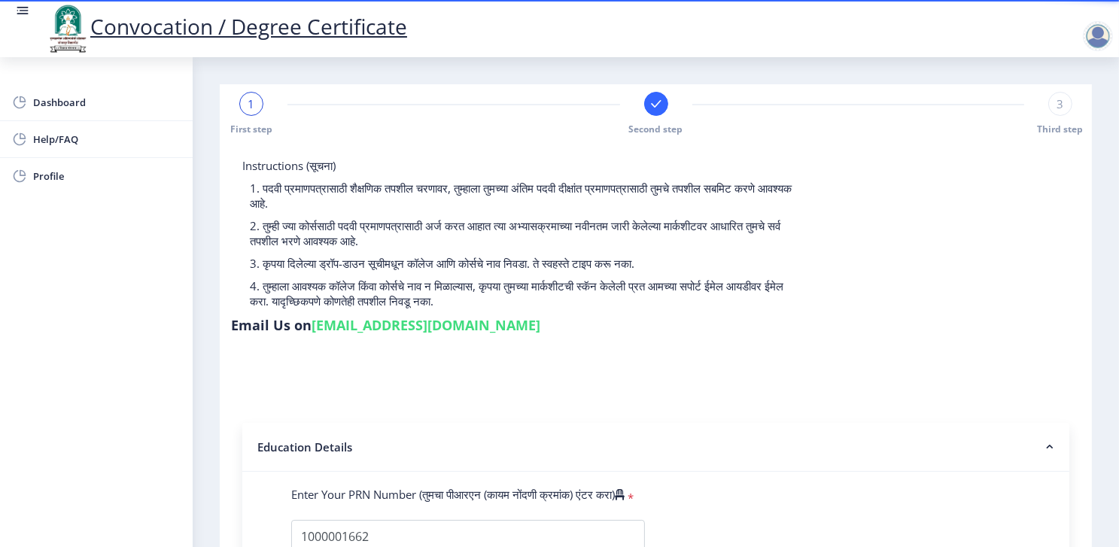
select select
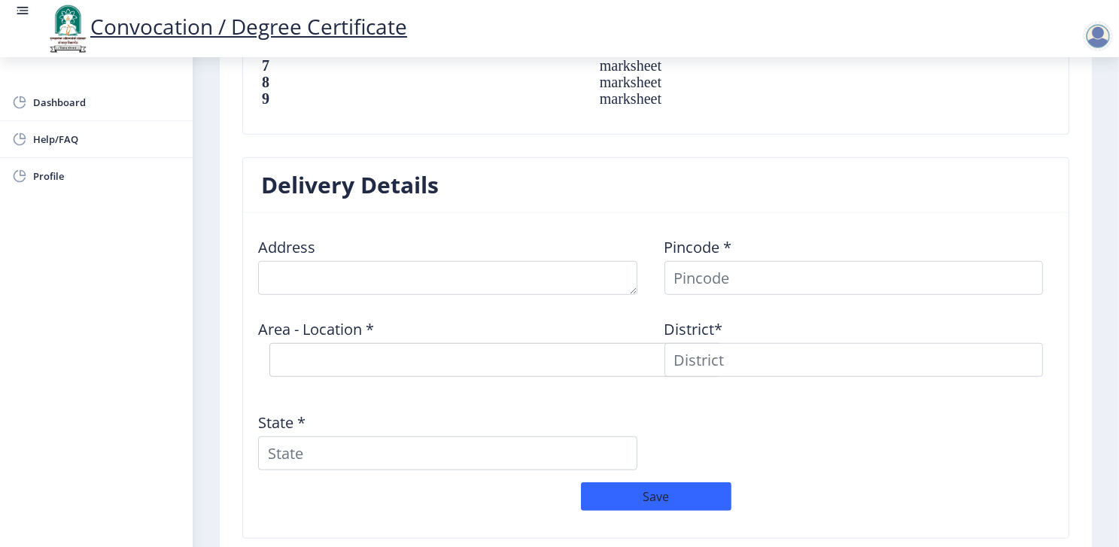
scroll to position [1174, 0]
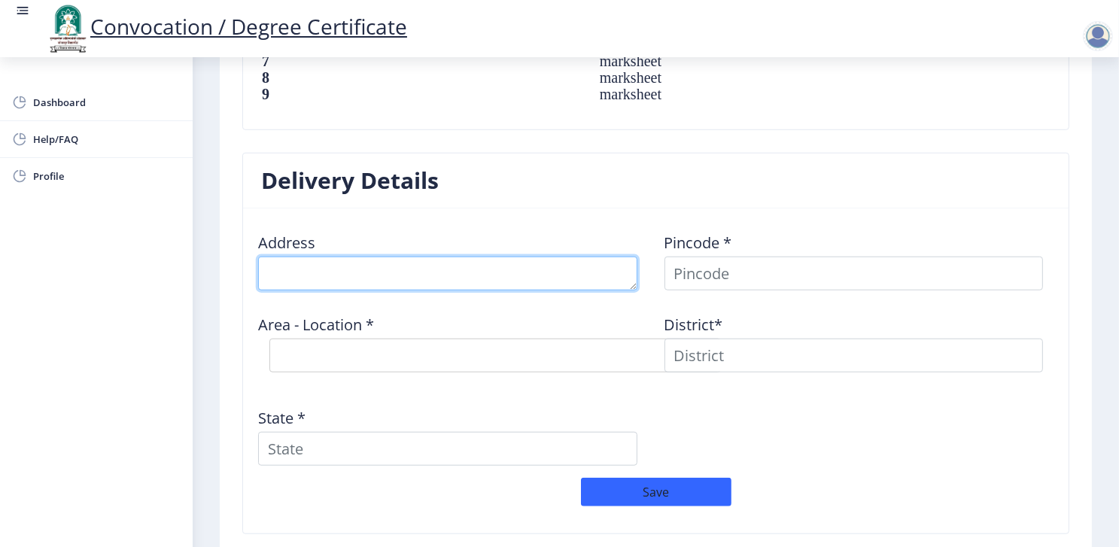
click at [324, 272] on textarea at bounding box center [447, 274] width 379 height 34
type textarea "Near [PERSON_NAME][GEOGRAPHIC_DATA] [GEOGRAPHIC_DATA][PERSON_NAME][GEOGRAPHIC_D…"
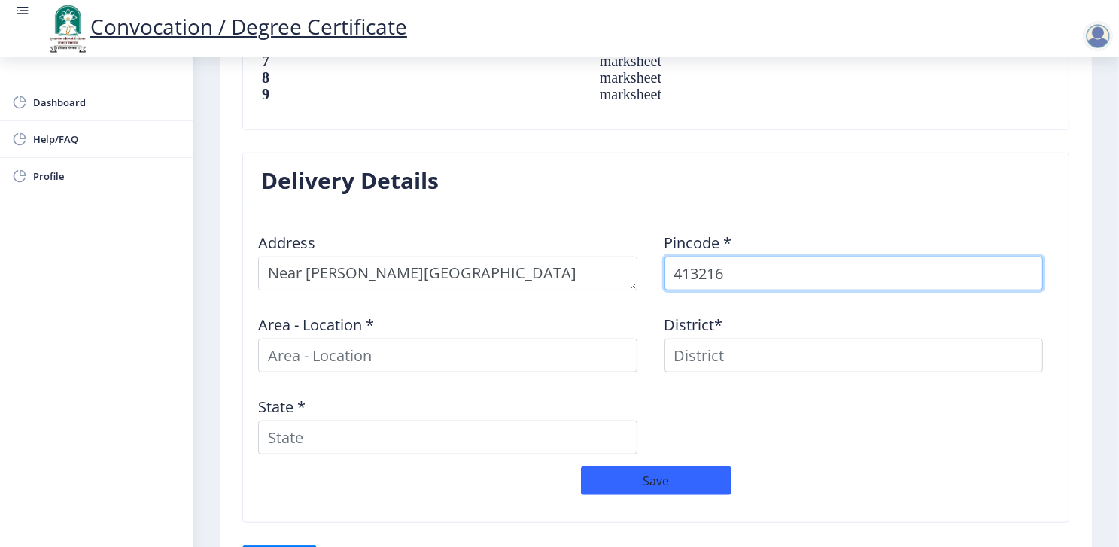
type input "413216"
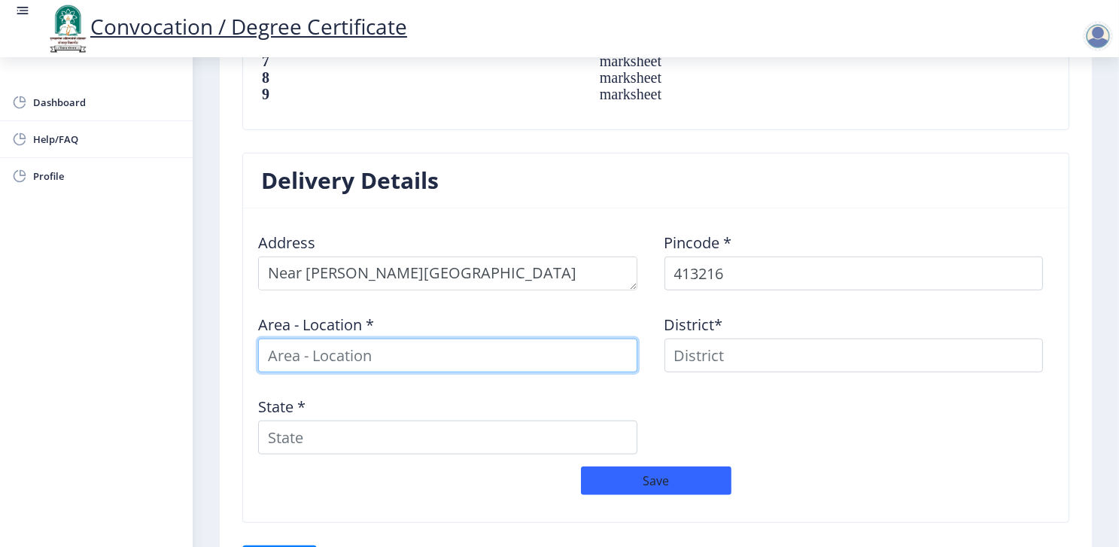
type input "a"
type input "Akkalkot"
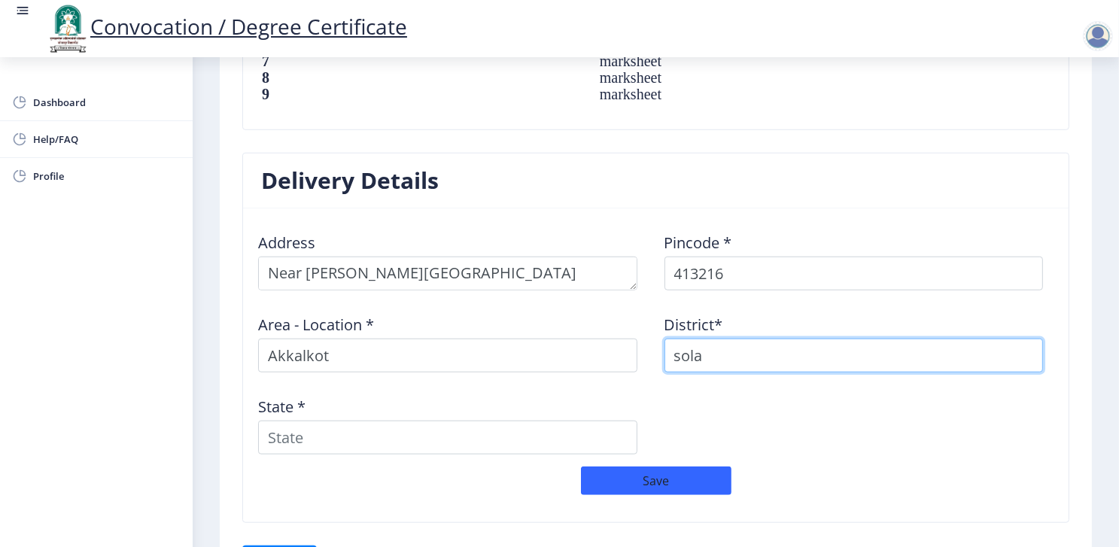
type input "solap"
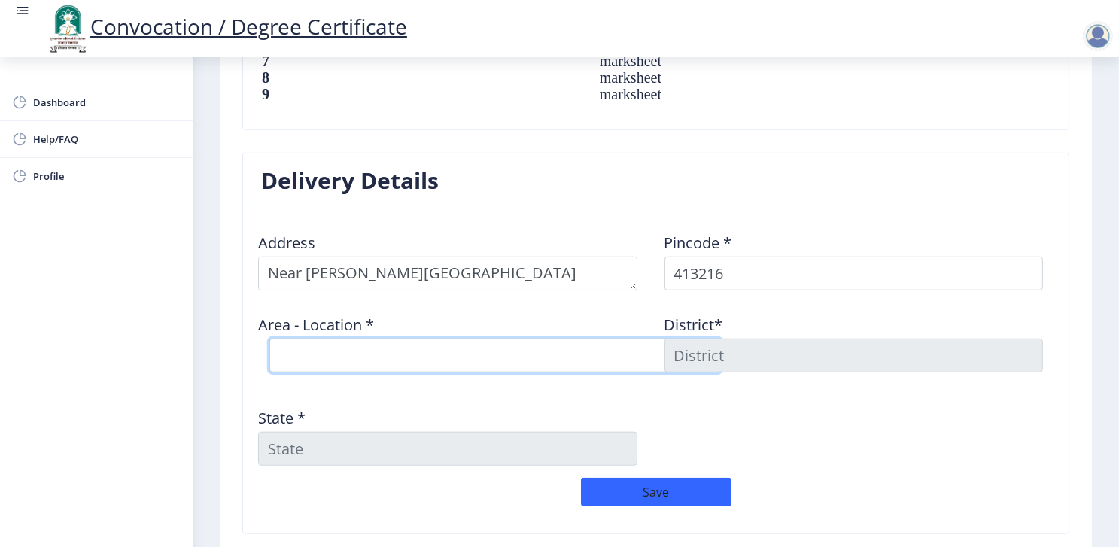
click at [339, 353] on select "Select Area Location [GEOGRAPHIC_DATA] S.O Bagehalli B.O Basalegaon B.O Boroti …" at bounding box center [495, 356] width 452 height 34
select select "1: Object"
click at [269, 339] on select "Select Area Location [GEOGRAPHIC_DATA] S.O Bagehalli B.O Basalegaon B.O Boroti …" at bounding box center [495, 356] width 452 height 34
type input "SOLAPUR"
type input "[GEOGRAPHIC_DATA]"
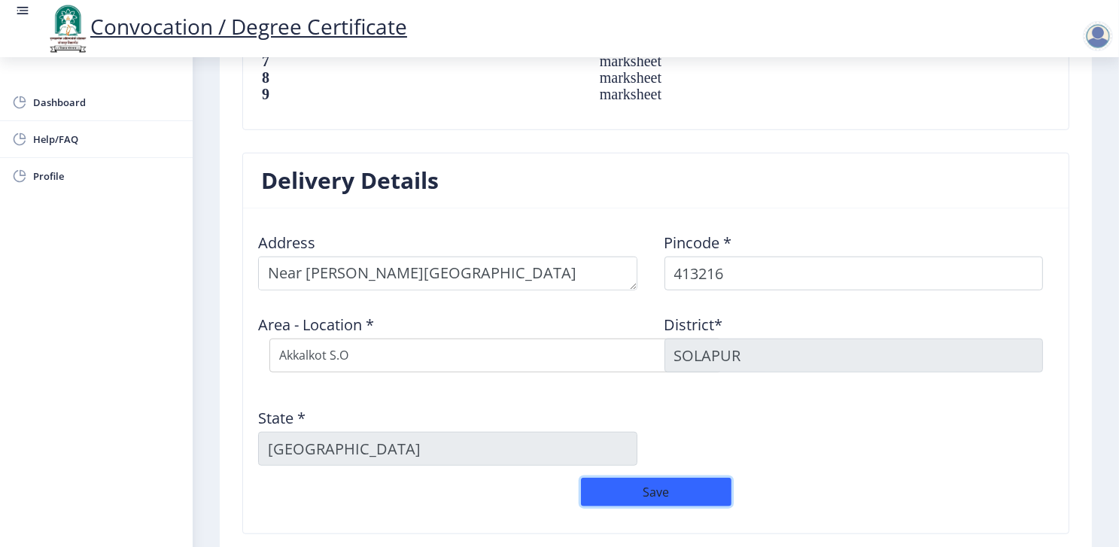
click at [618, 479] on button "Save" at bounding box center [656, 492] width 151 height 29
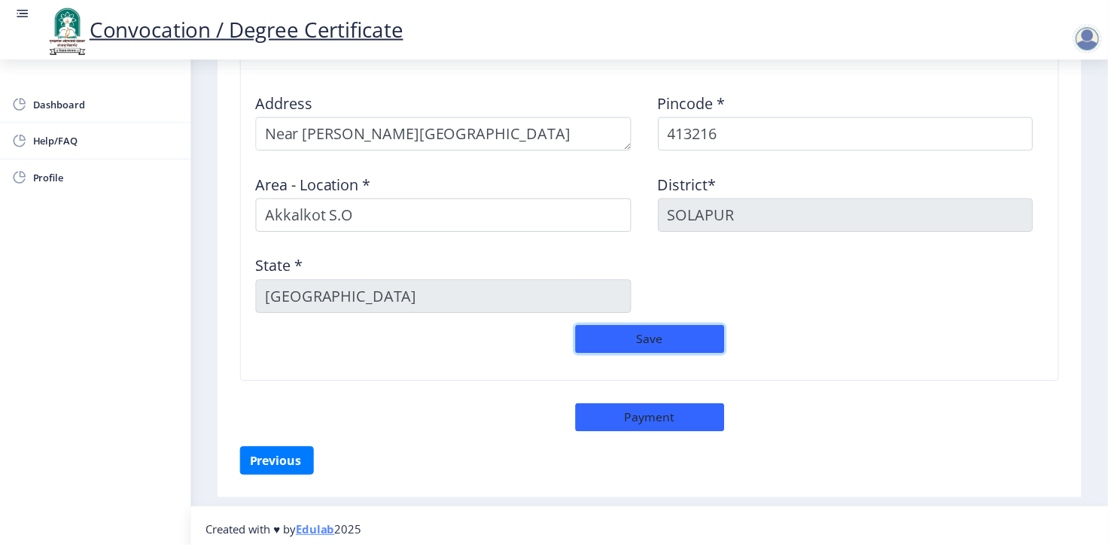
scroll to position [1318, 0]
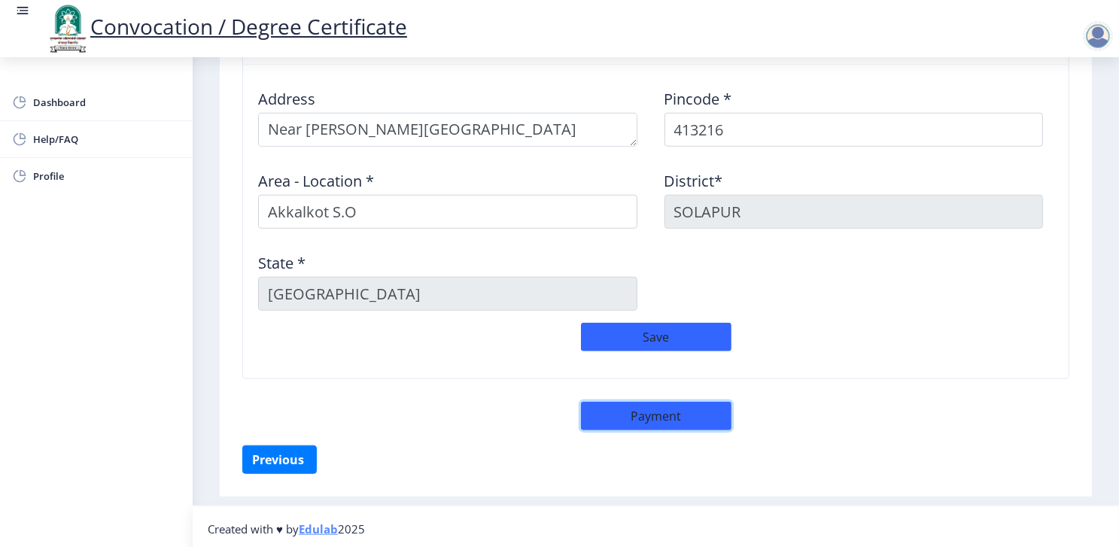
click at [649, 416] on button "Payment" at bounding box center [656, 416] width 151 height 29
select select "sealed"
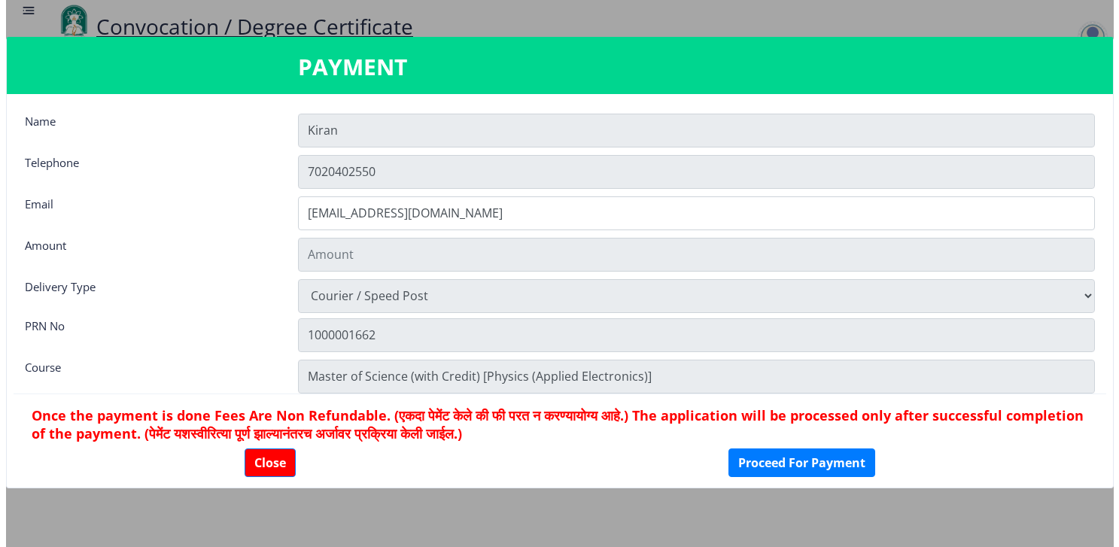
scroll to position [1317, 0]
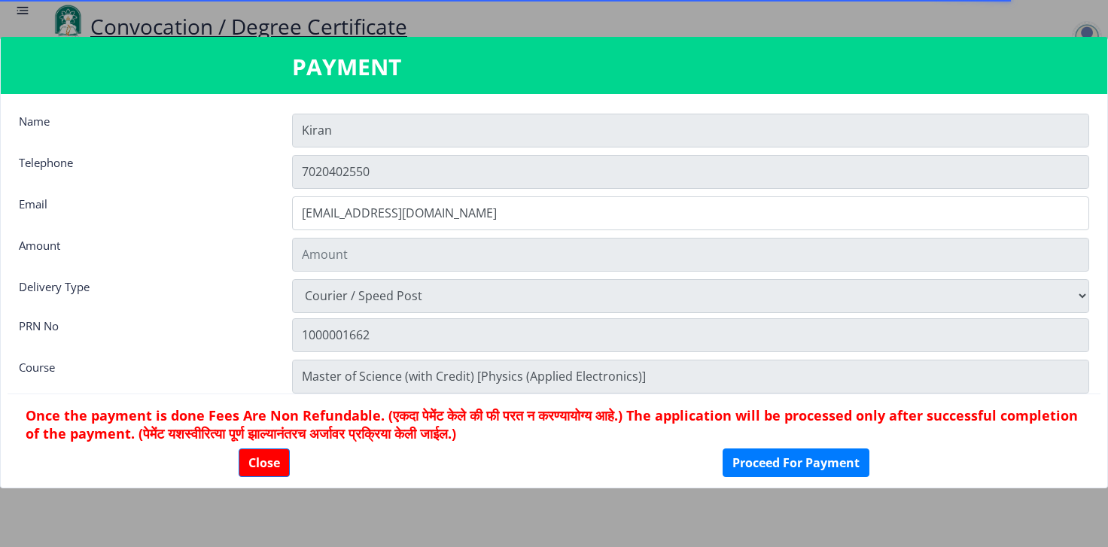
type input "1885"
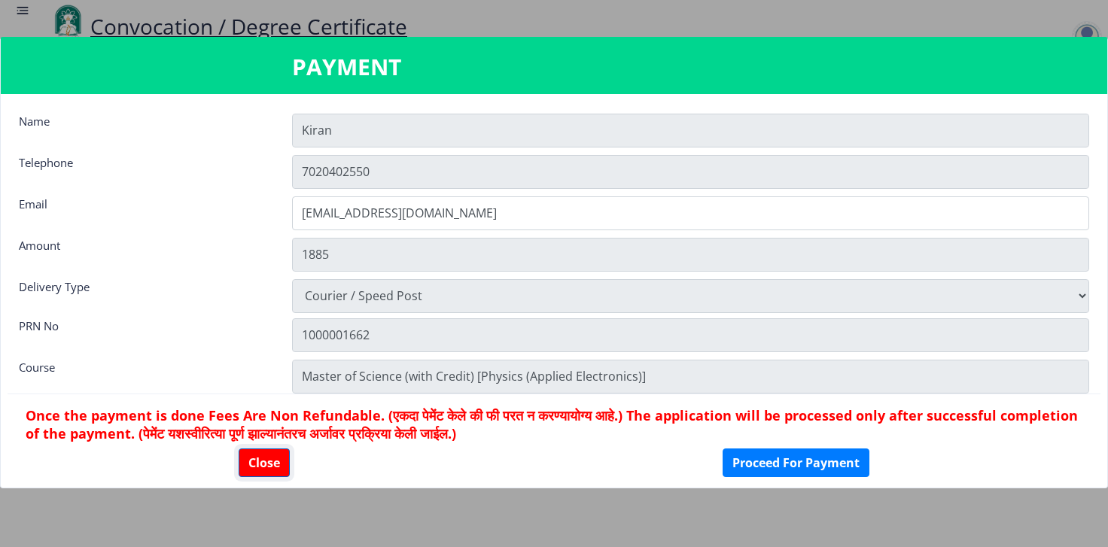
click at [262, 458] on button "Close" at bounding box center [264, 463] width 51 height 29
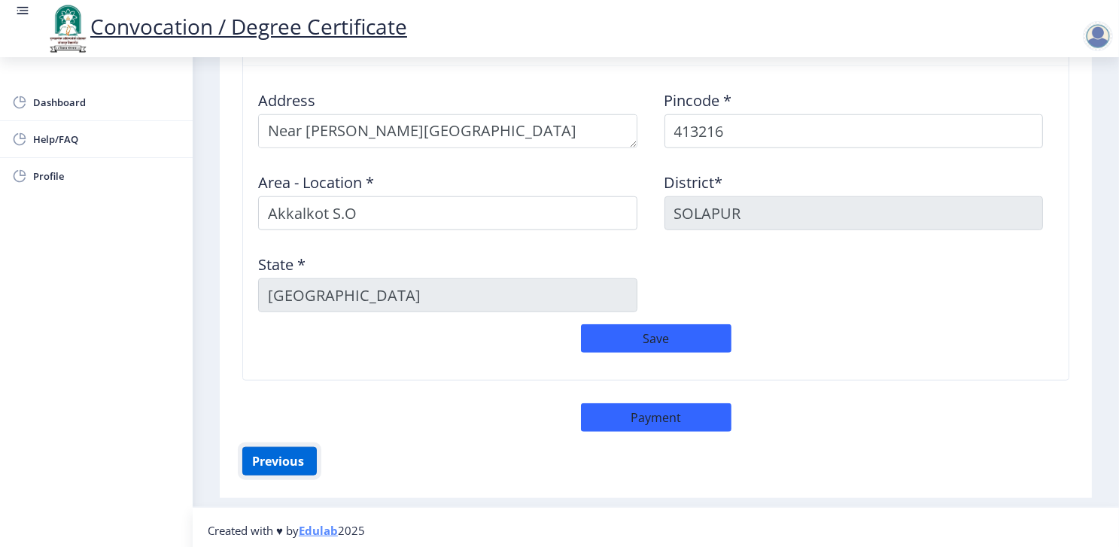
click at [272, 455] on button "Previous ‍" at bounding box center [279, 461] width 75 height 29
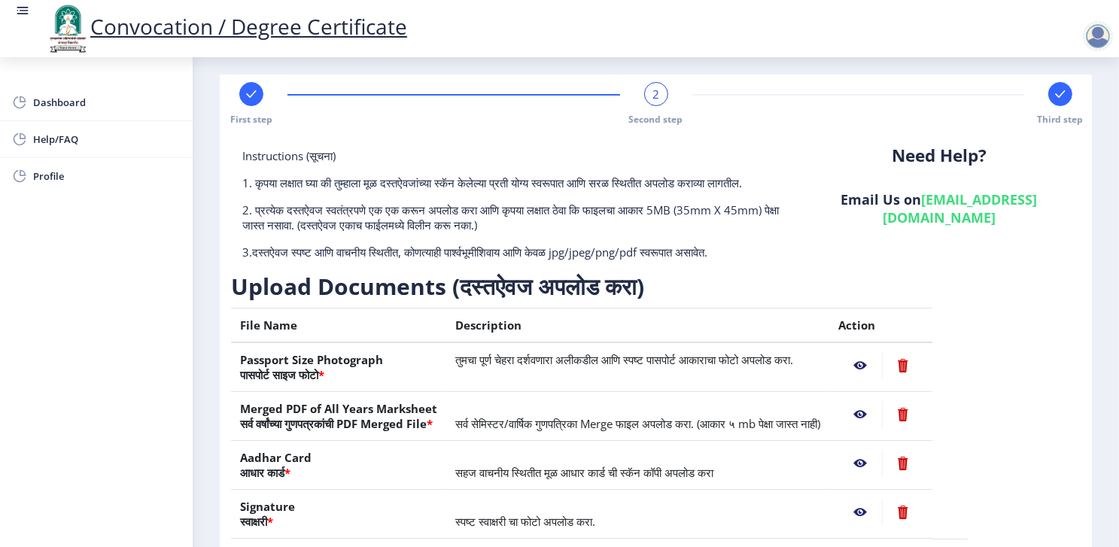
scroll to position [0, 0]
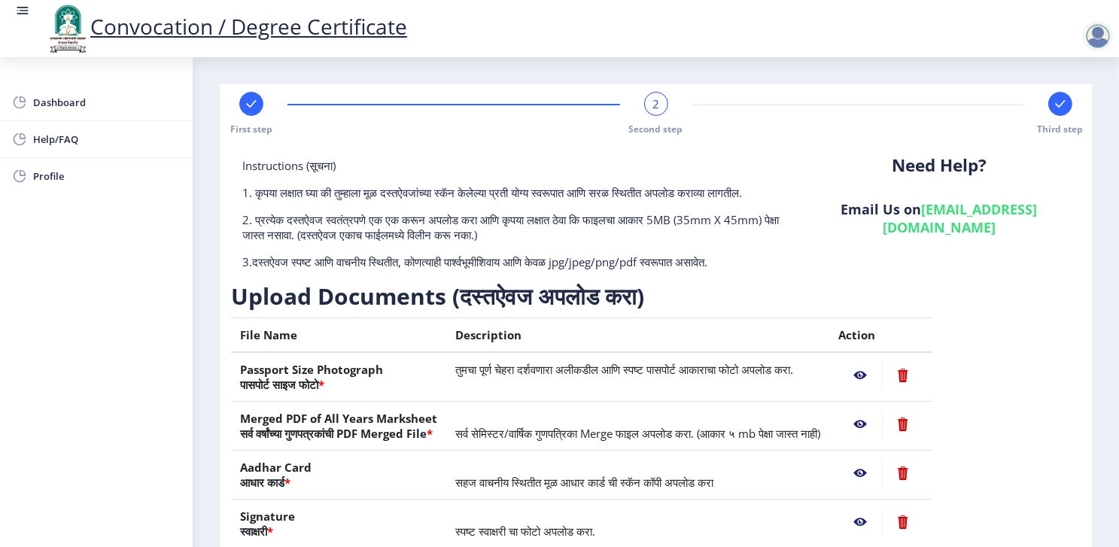
click at [246, 111] on rect at bounding box center [251, 103] width 15 height 15
select select "Regular"
select select "Physics (Applied Electronics)"
select select "2012"
select select "November"
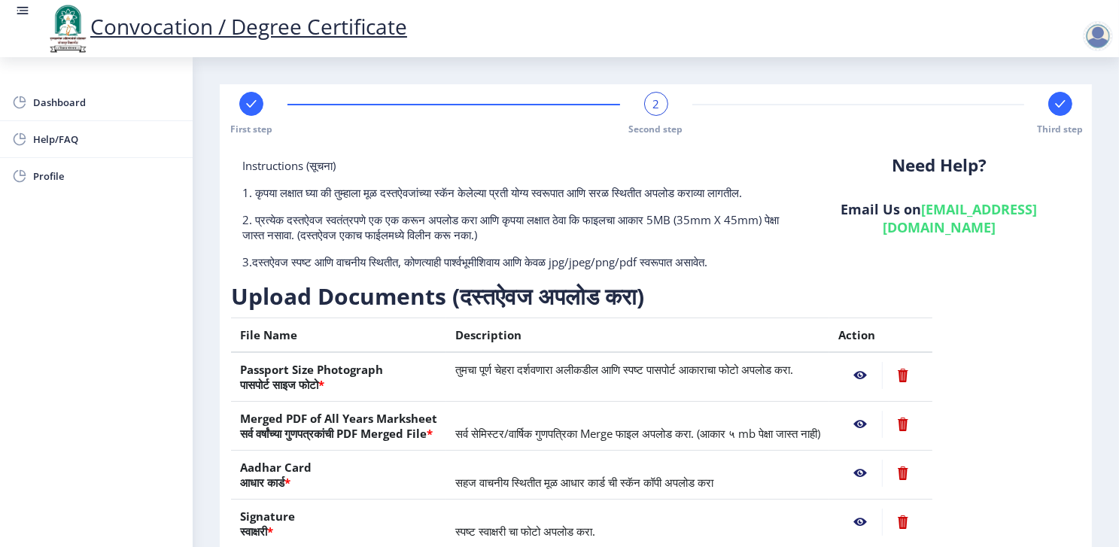
select select "Grade B"
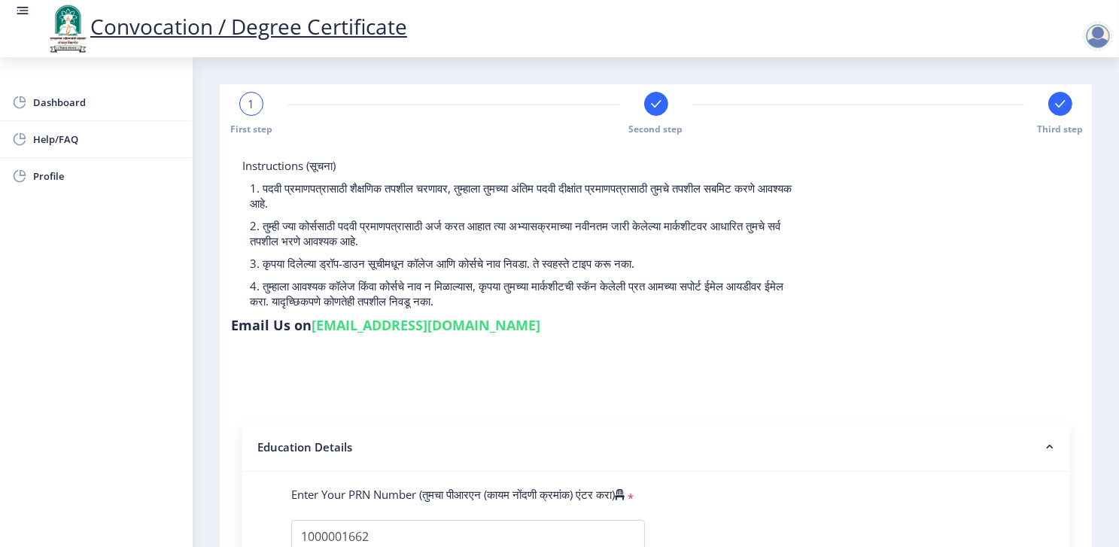
click at [527, 423] on nb-accordion-item-header "Education Details" at bounding box center [655, 447] width 827 height 49
click at [251, 110] on span "1" at bounding box center [251, 103] width 7 height 15
click at [1094, 29] on div at bounding box center [1098, 36] width 30 height 30
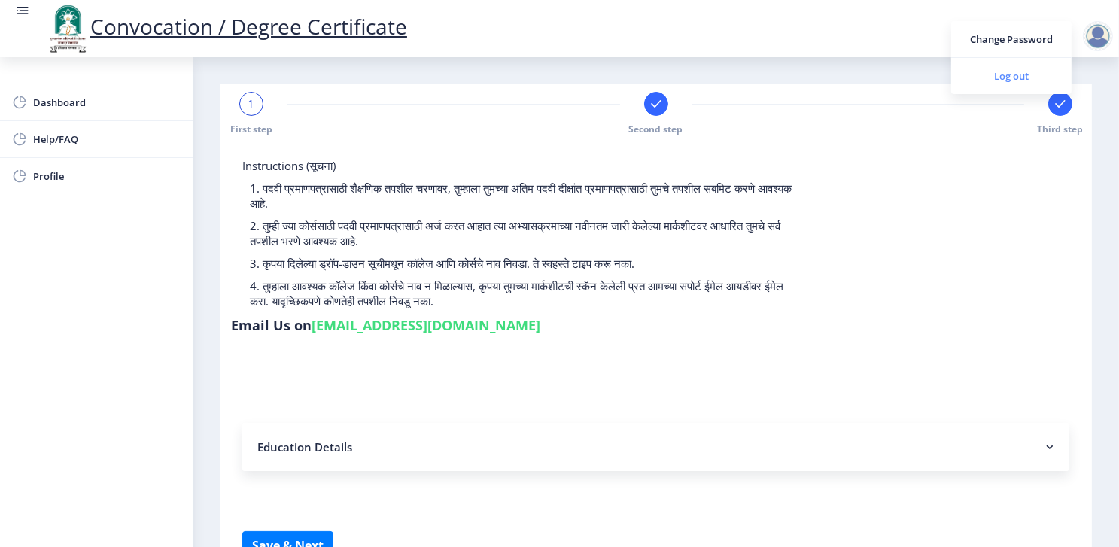
click at [1046, 67] on span "Log out" at bounding box center [1011, 76] width 96 height 18
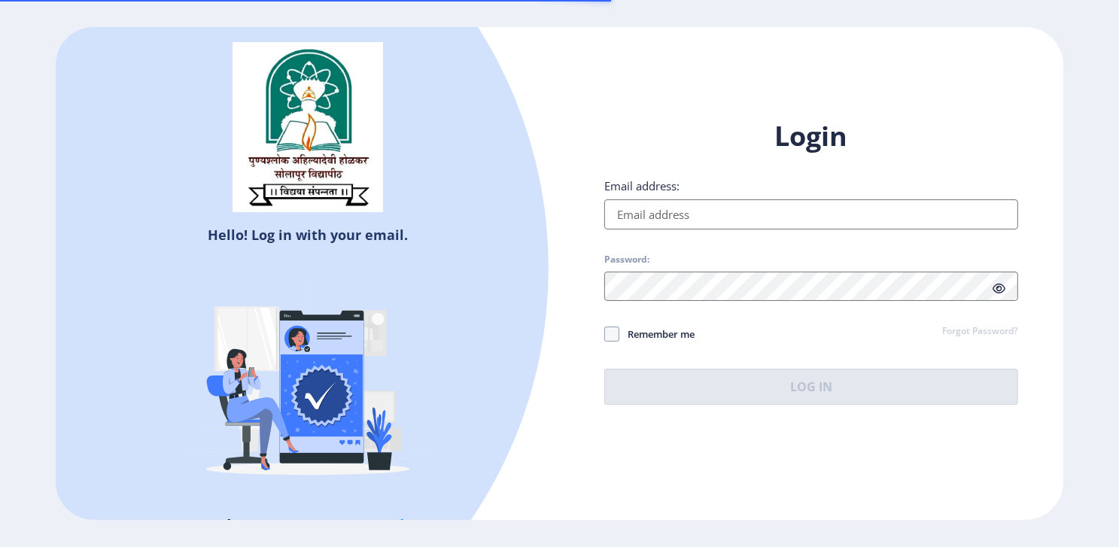
type input "[EMAIL_ADDRESS][DOMAIN_NAME]"
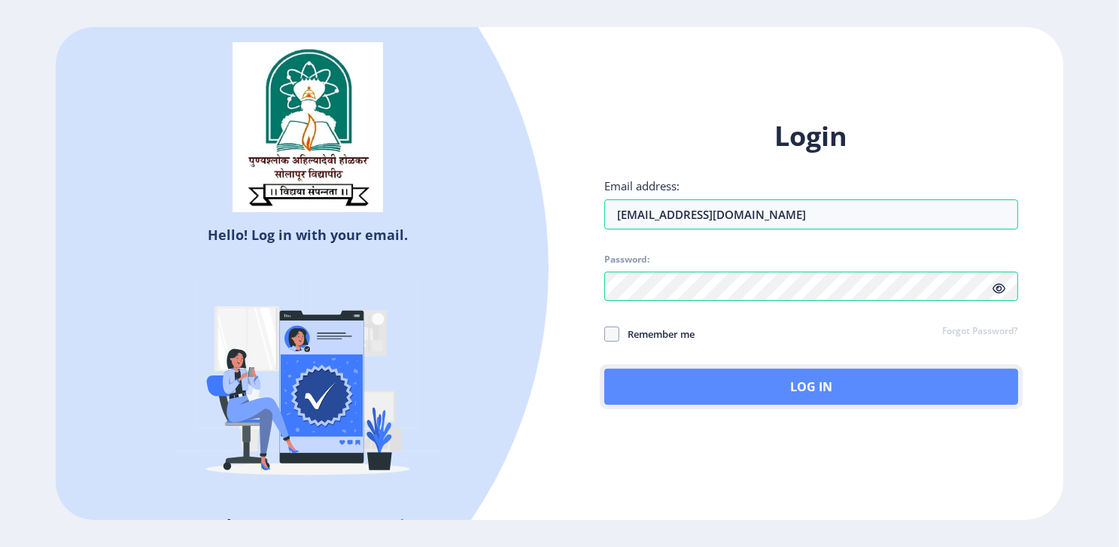
click at [735, 386] on button "Log In" at bounding box center [810, 387] width 413 height 36
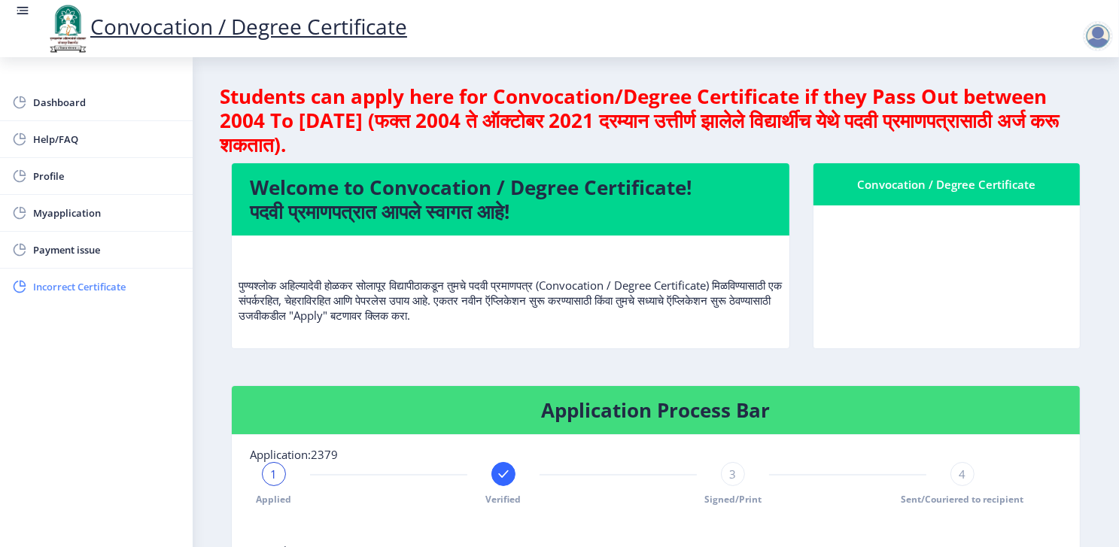
click at [14, 291] on rect at bounding box center [19, 286] width 15 height 15
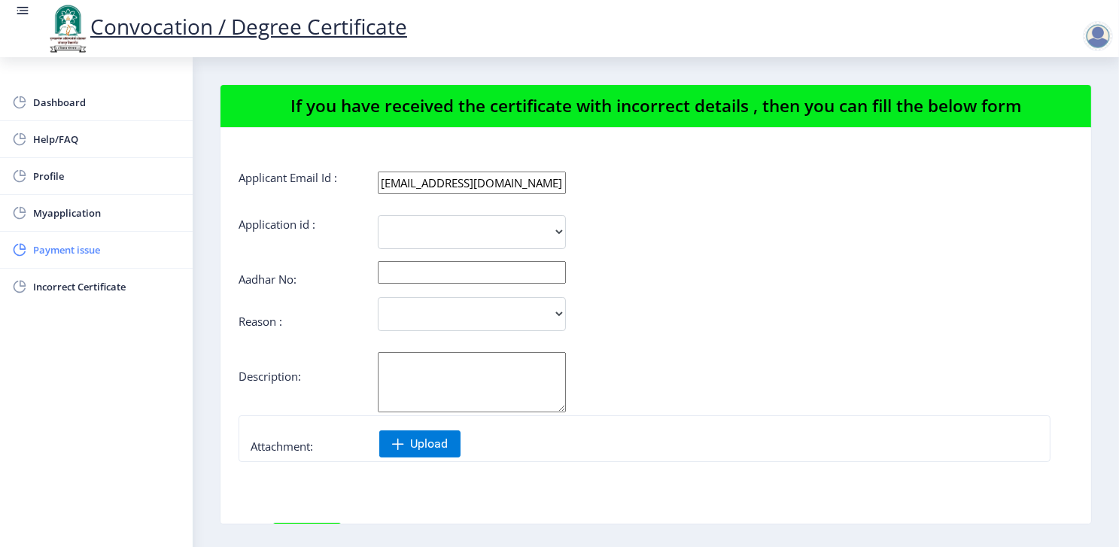
click at [37, 256] on span "Payment issue" at bounding box center [107, 250] width 148 height 18
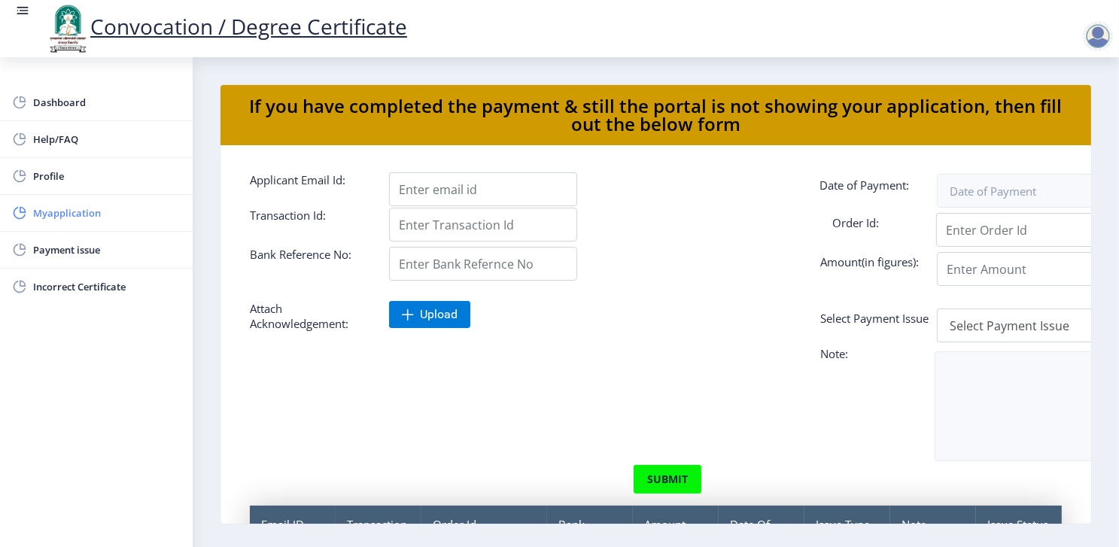
click at [66, 215] on span "Myapplication" at bounding box center [107, 213] width 148 height 18
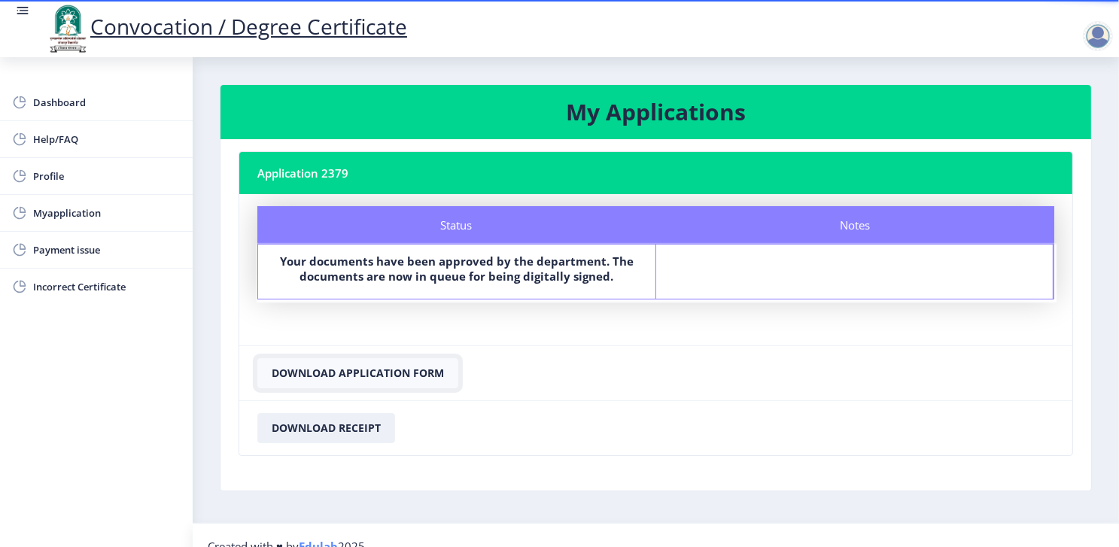
click at [370, 377] on button "Download Application Form" at bounding box center [357, 373] width 201 height 30
